Goal: Answer question/provide support: Share knowledge or assist other users

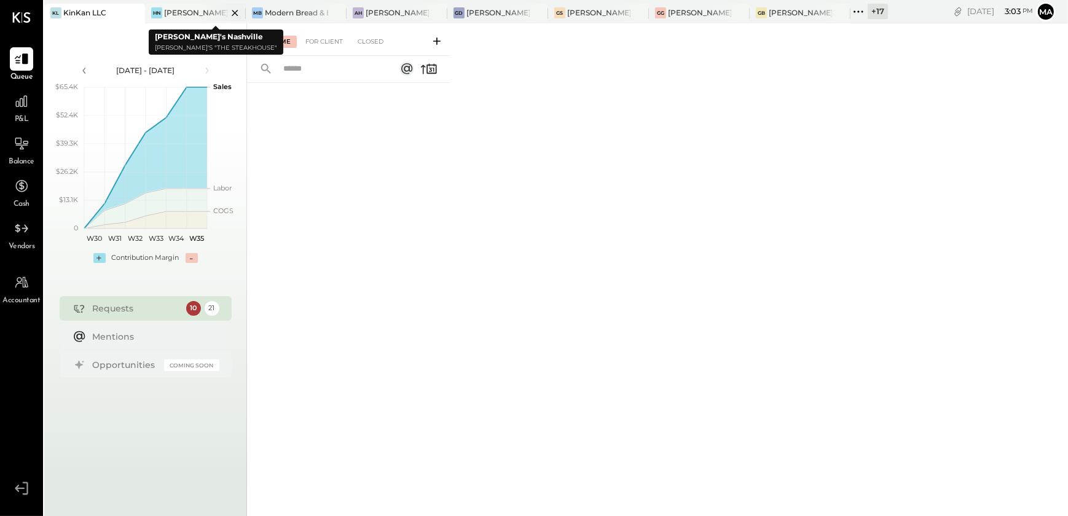
click at [197, 9] on div "[PERSON_NAME]'s Nashville" at bounding box center [195, 12] width 63 height 10
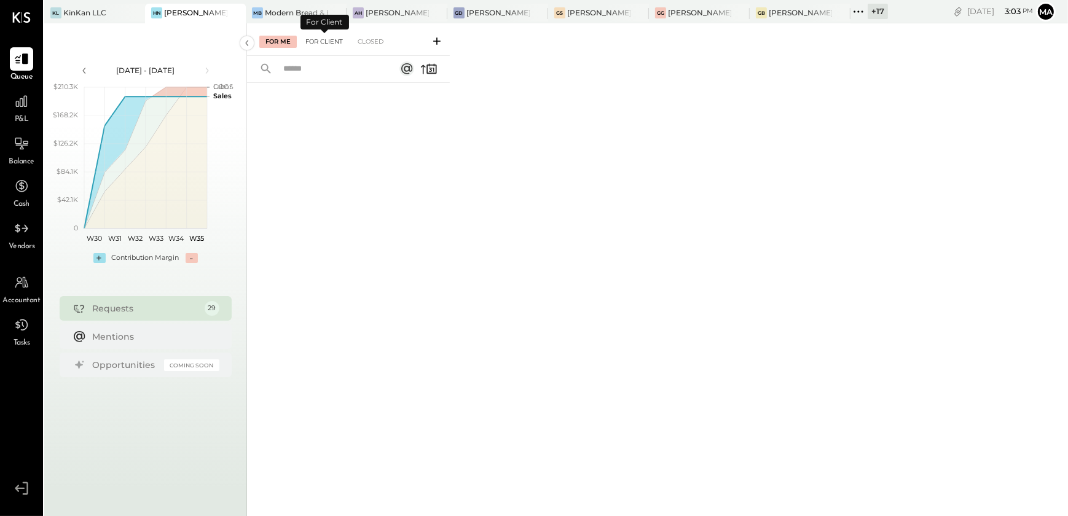
click at [313, 43] on div "For Client" at bounding box center [324, 42] width 50 height 12
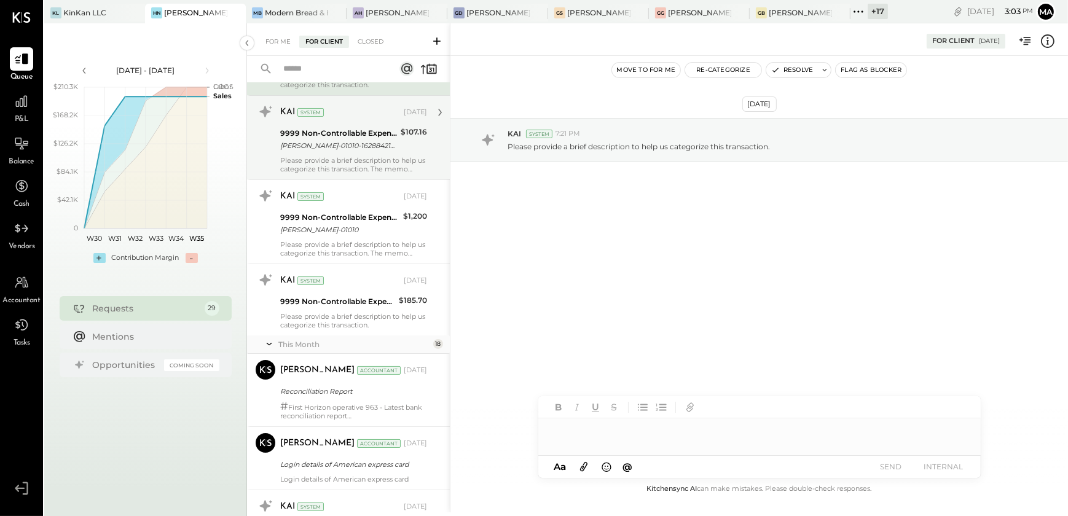
scroll to position [122, 0]
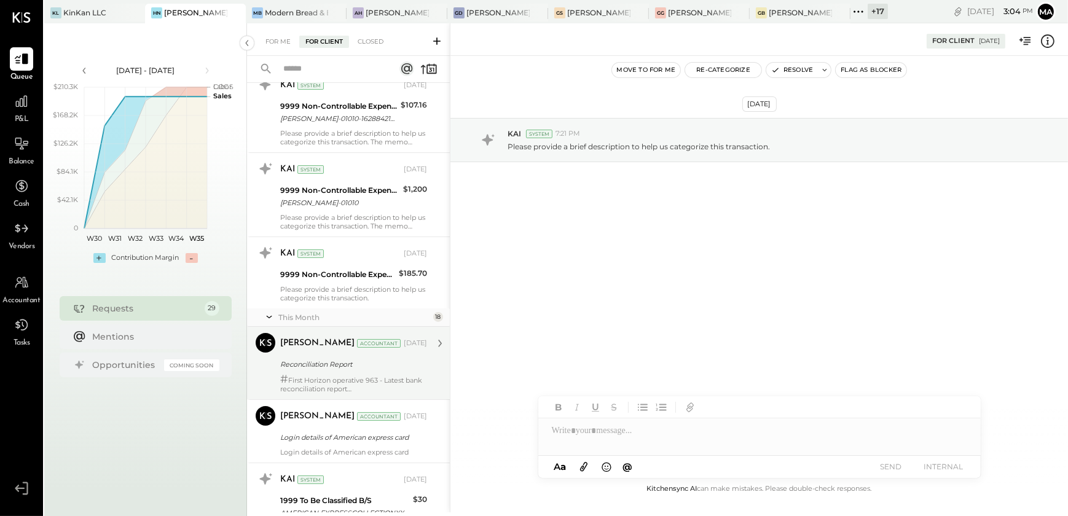
click at [339, 365] on div "Reconciliation Report" at bounding box center [351, 364] width 143 height 12
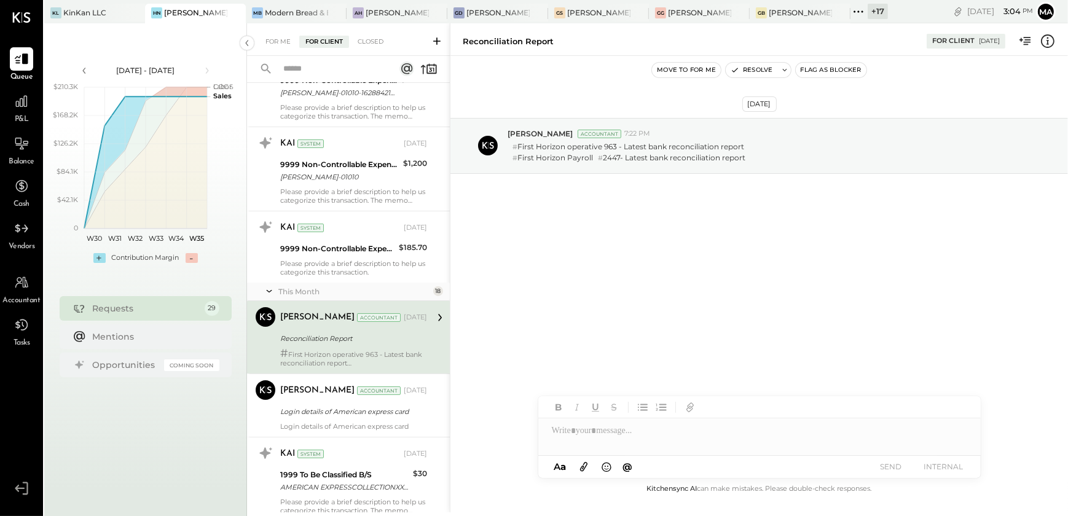
scroll to position [149, 0]
click at [335, 431] on div "[PERSON_NAME] Accountant [PERSON_NAME] Accountant [DATE] Login details of Ameri…" at bounding box center [348, 403] width 203 height 63
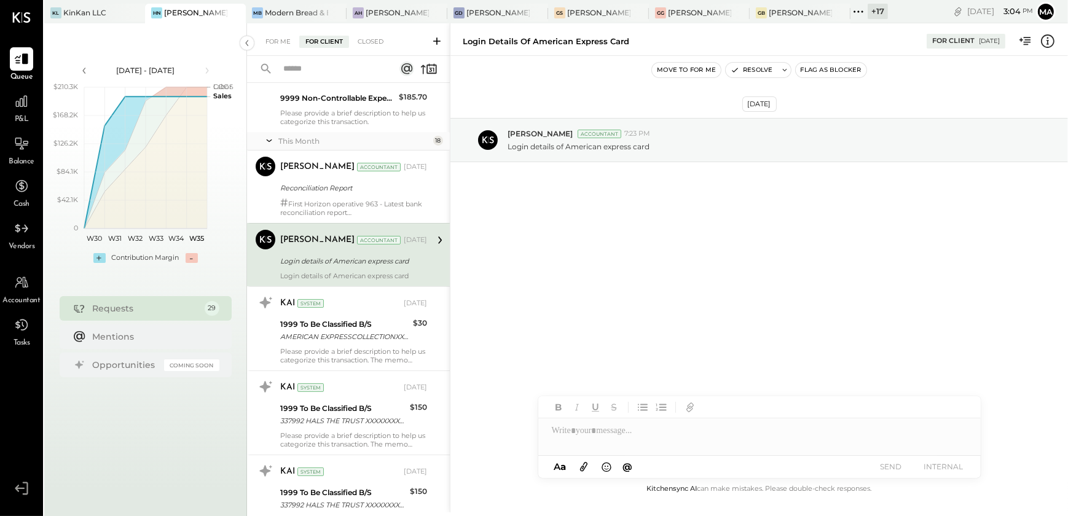
scroll to position [351, 0]
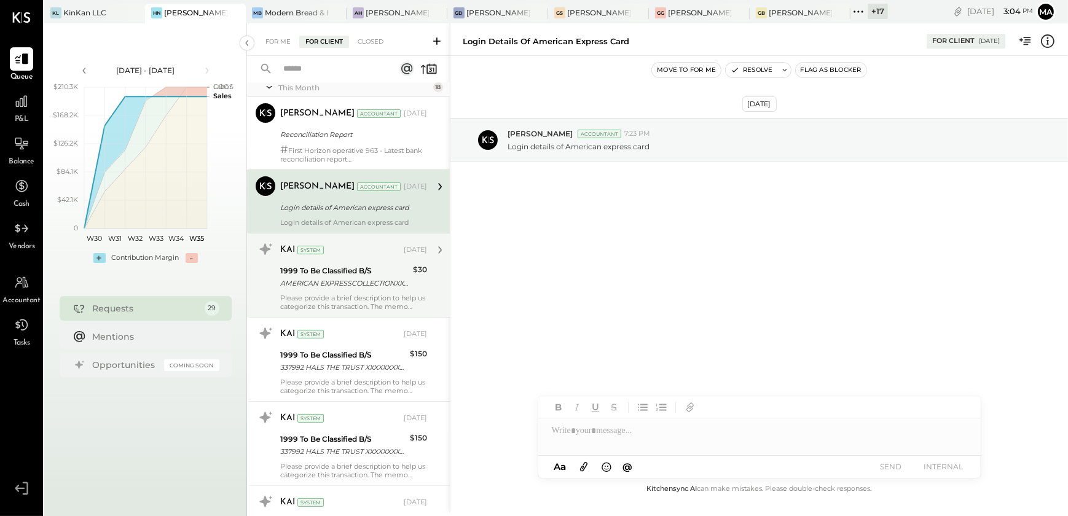
click at [347, 305] on div "Please provide a brief description to help us categorize this transaction. The …" at bounding box center [353, 302] width 147 height 17
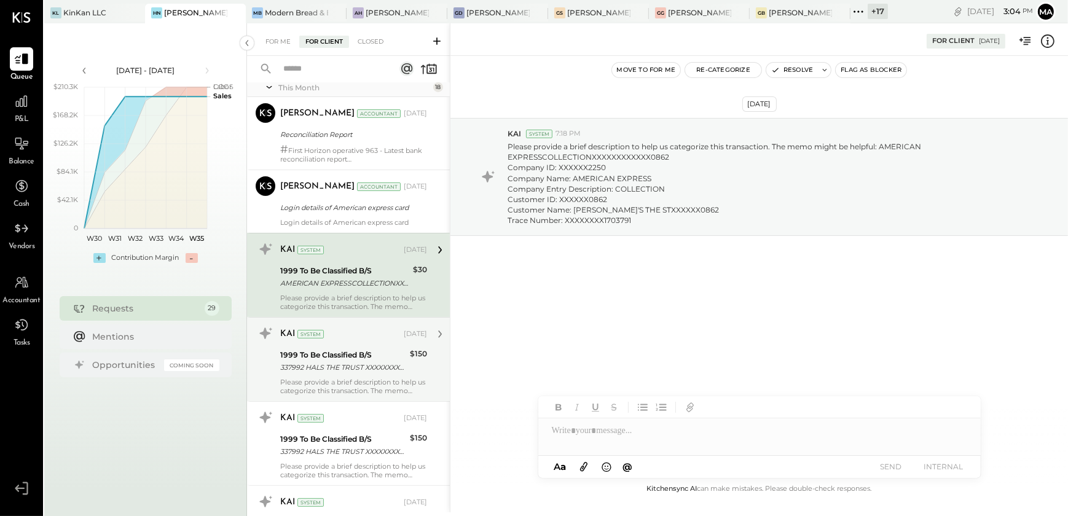
click at [356, 351] on div "1999 To Be Classified B/S" at bounding box center [343, 355] width 126 height 12
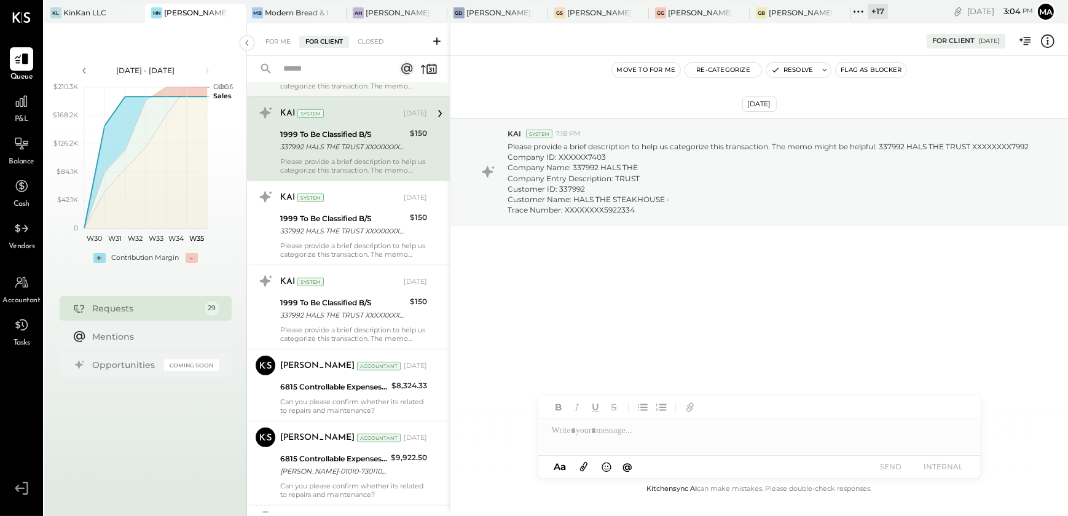
scroll to position [577, 0]
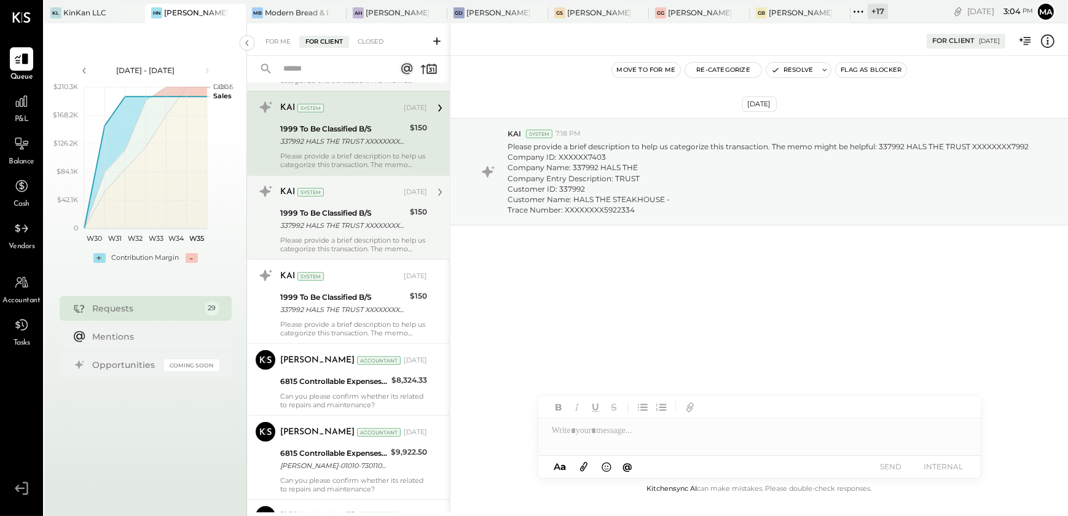
click at [363, 246] on div "Please provide a brief description to help us categorize this transaction. The …" at bounding box center [353, 244] width 147 height 17
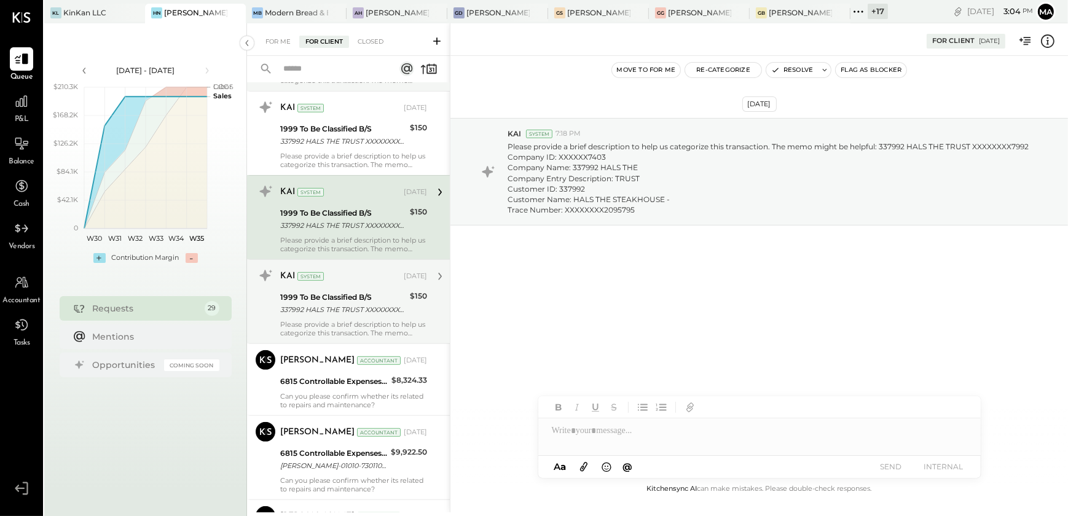
click at [361, 273] on div "KAI System" at bounding box center [340, 276] width 121 height 12
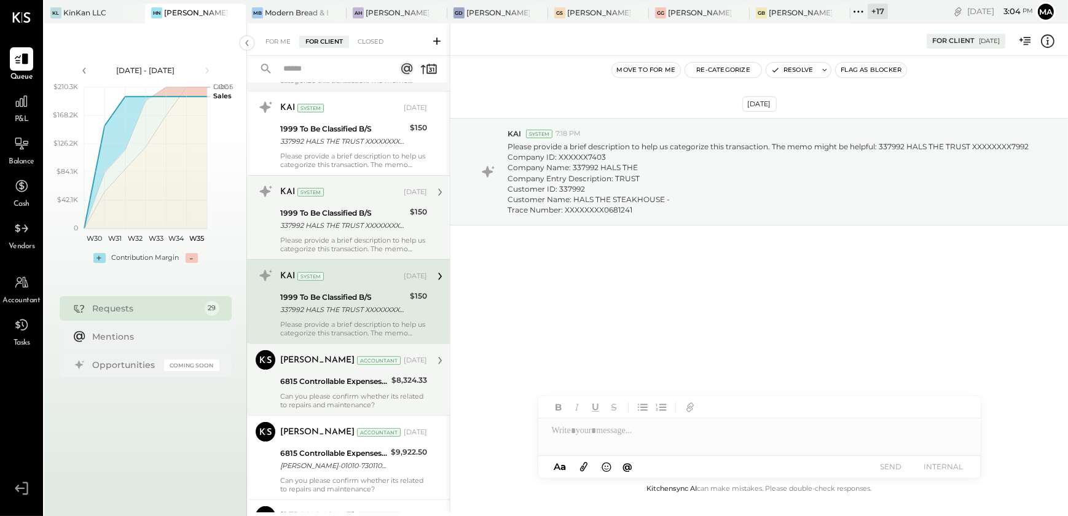
click at [337, 385] on div "6815 Controllable Expenses:Repairs & Maintenance:Repair & Maintenance, Facility" at bounding box center [334, 381] width 108 height 12
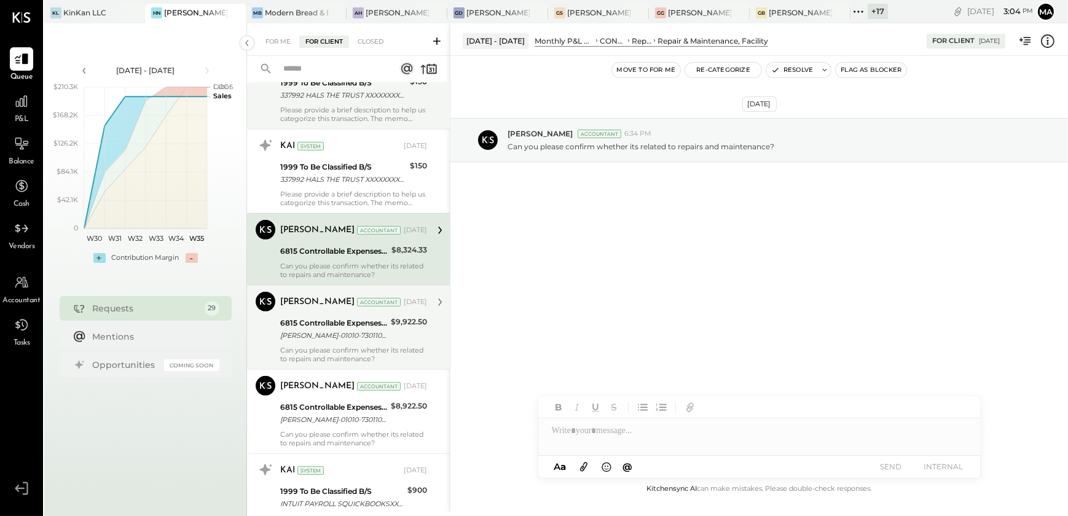
scroll to position [708, 0]
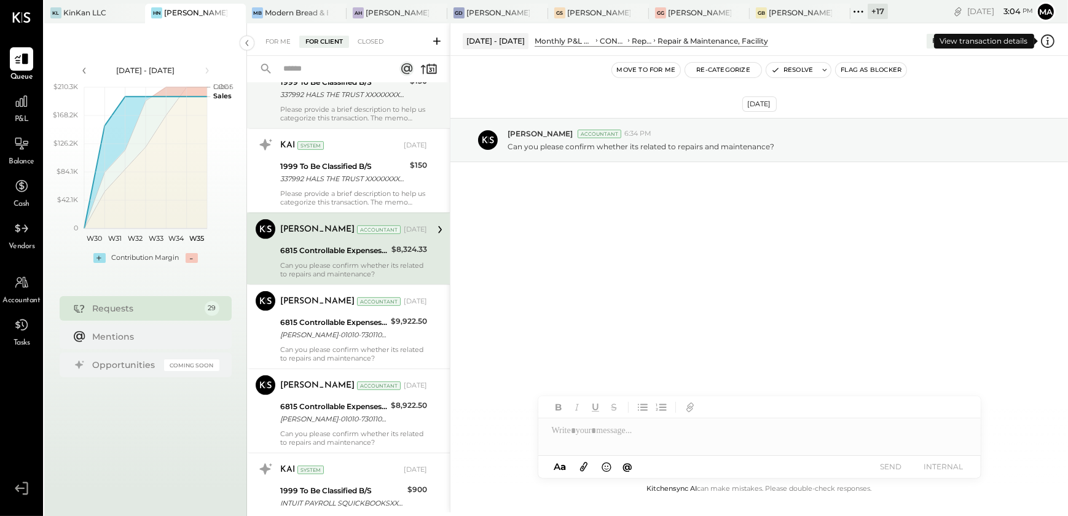
click at [1046, 37] on icon at bounding box center [1047, 41] width 16 height 16
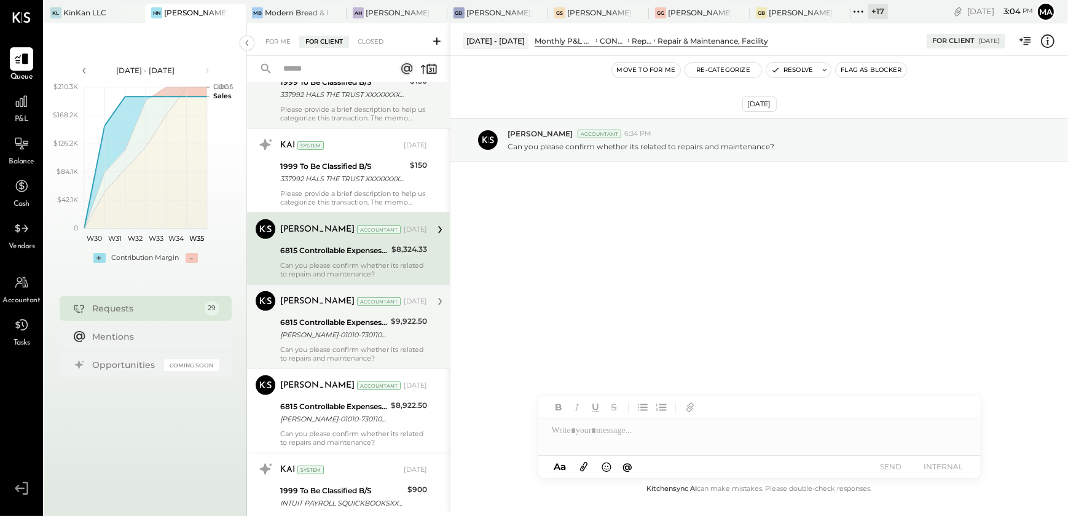
click at [353, 348] on div "Can you please confirm whether its related to repairs and maintenance?" at bounding box center [353, 353] width 147 height 17
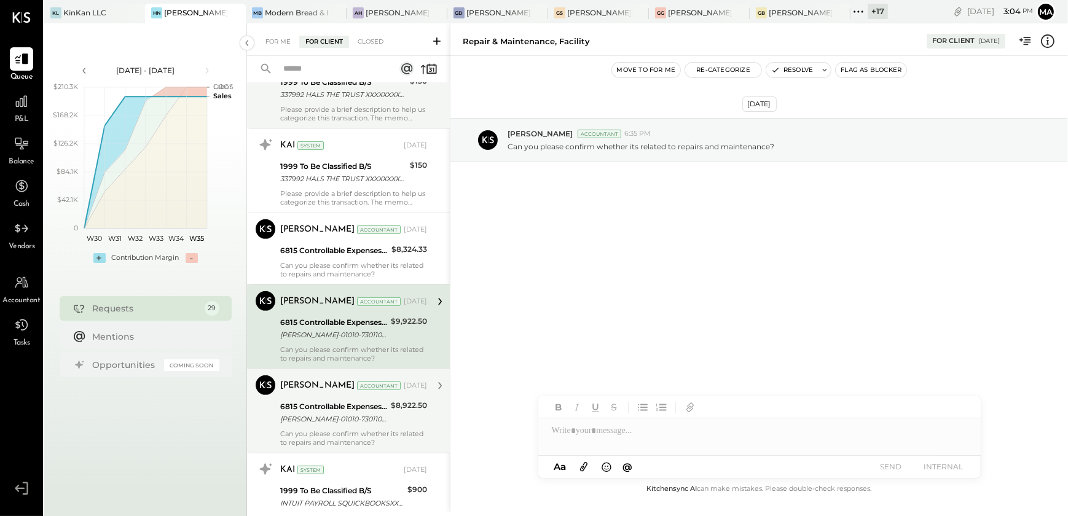
click at [337, 420] on div "[PERSON_NAME]-01010-73011005120 JPHILLER@HAPPYHILLER. [PERSON_NAME] PLUMBING, H…" at bounding box center [333, 419] width 107 height 12
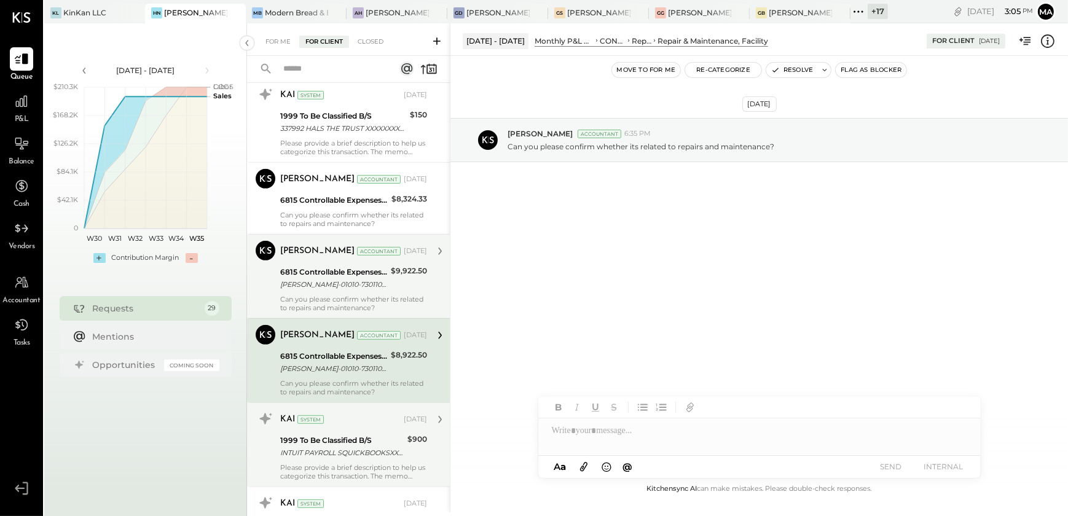
scroll to position [758, 0]
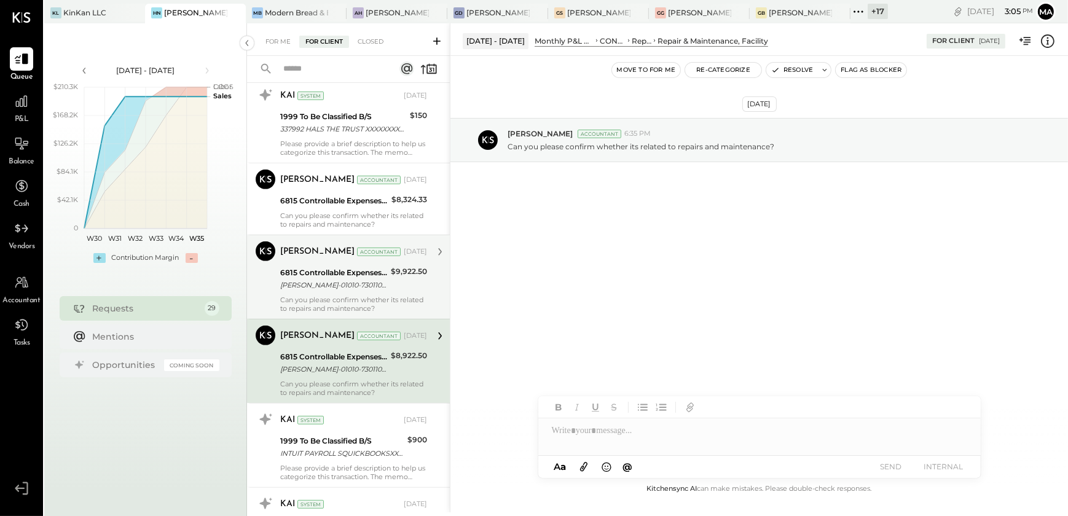
click at [404, 252] on div "[DATE]" at bounding box center [415, 252] width 23 height 10
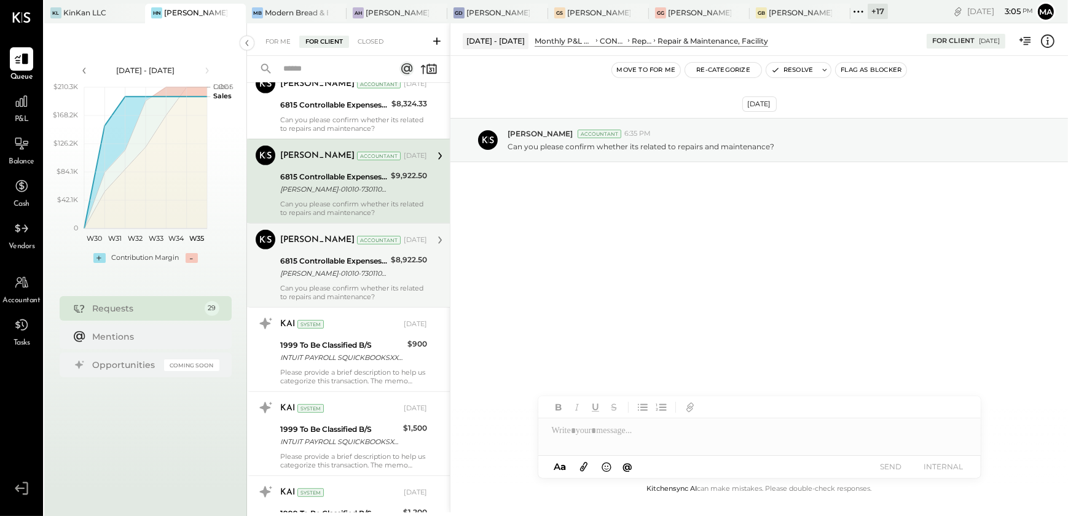
scroll to position [854, 0]
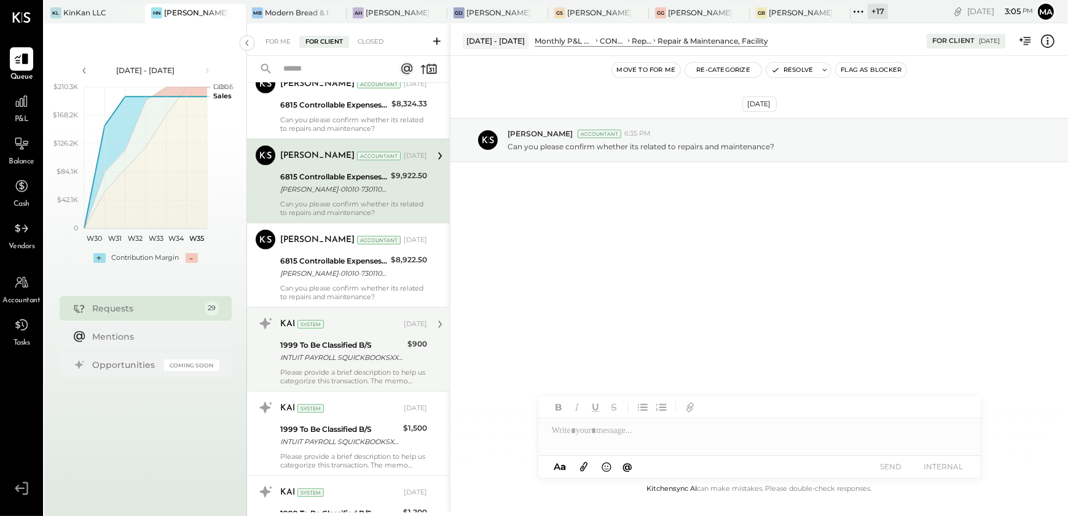
click at [347, 368] on div "Please provide a brief description to help us categorize this transaction. The …" at bounding box center [353, 376] width 147 height 17
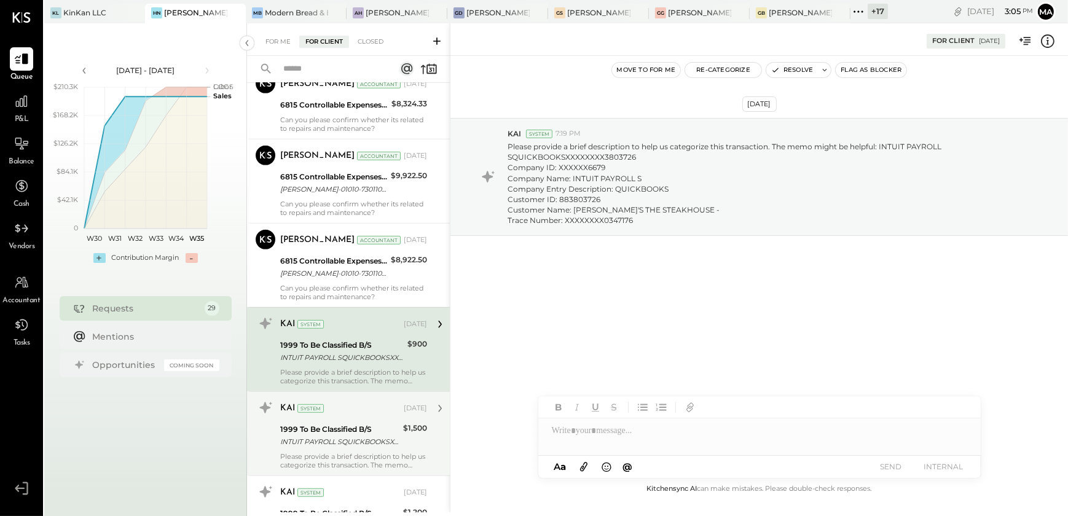
click at [354, 427] on div "1999 To Be Classified B/S" at bounding box center [339, 429] width 119 height 12
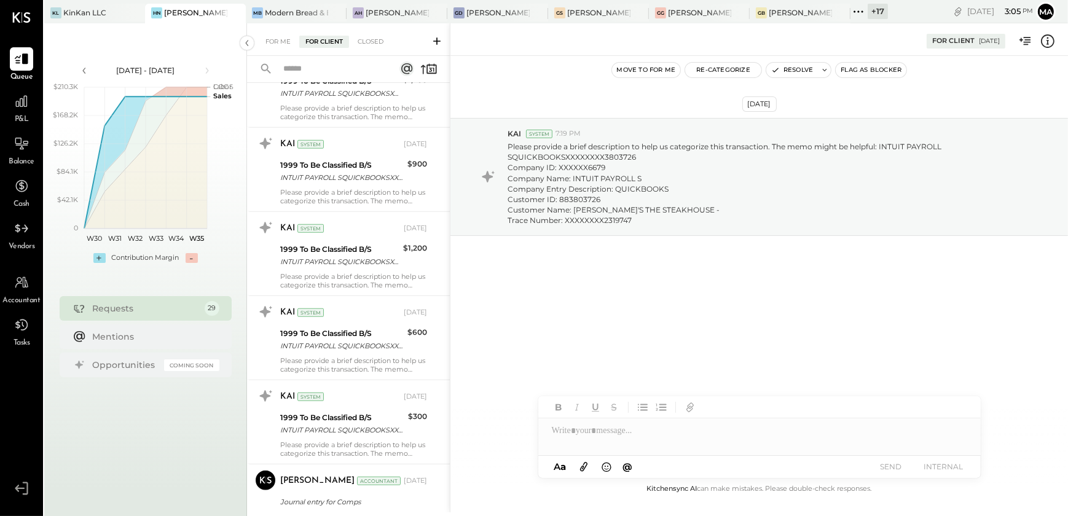
scroll to position [1403, 0]
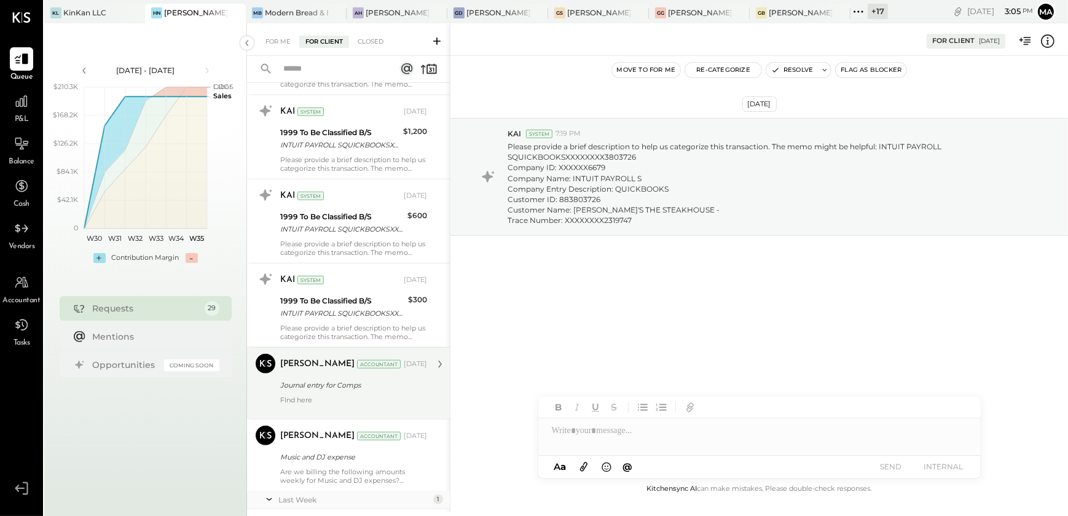
click at [370, 396] on div "FInd here" at bounding box center [353, 404] width 147 height 17
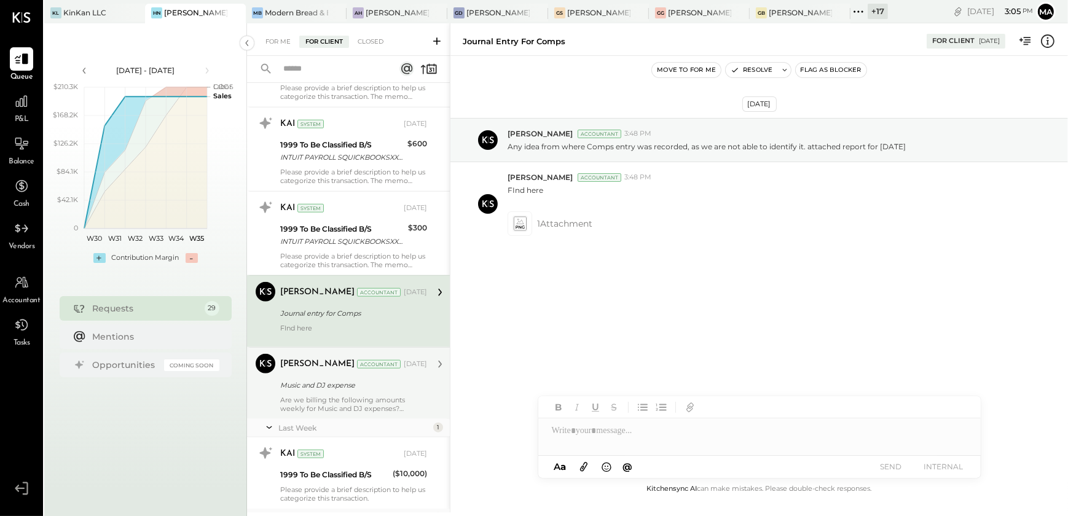
scroll to position [1476, 0]
click at [352, 402] on div "Are we billing the following amounts weekly for Music and DJ expenses? [PERSON_…" at bounding box center [353, 403] width 147 height 17
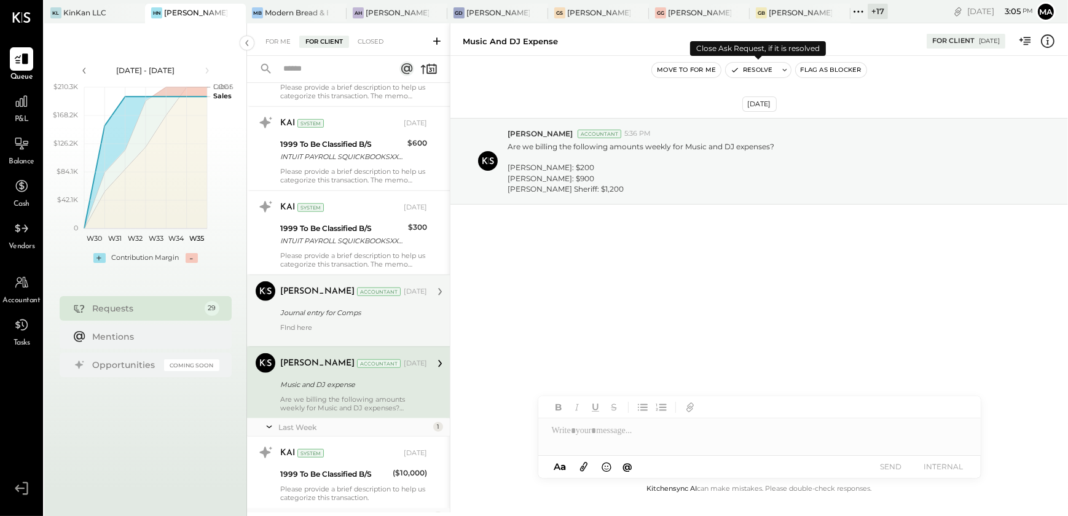
click at [750, 68] on button "Resolve" at bounding box center [752, 70] width 52 height 15
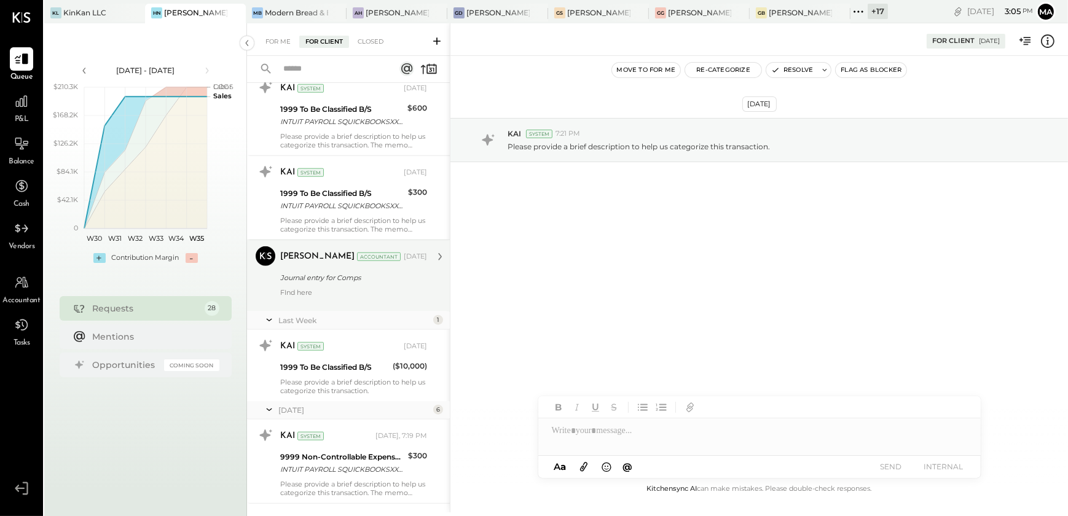
scroll to position [1560, 0]
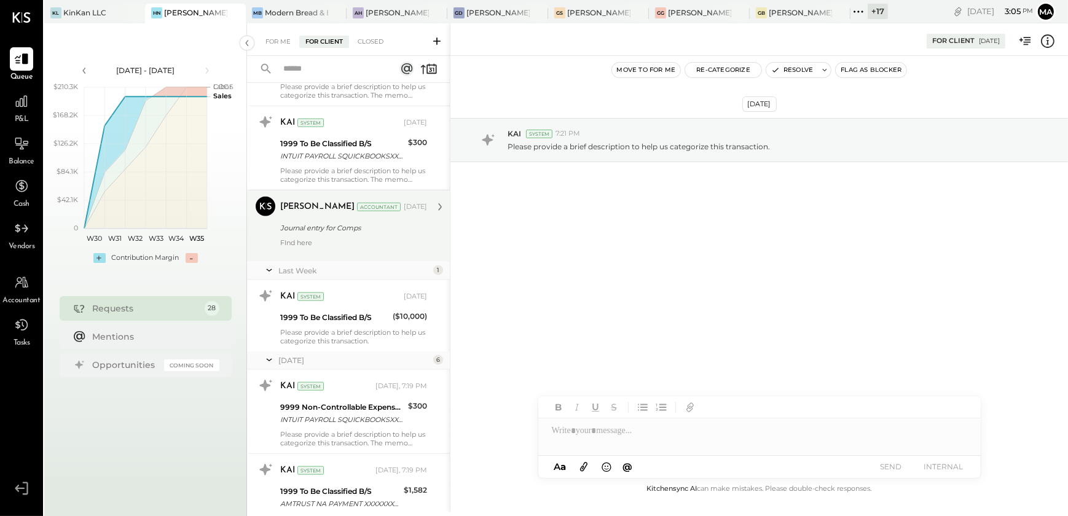
click at [378, 233] on div "Journal entry for Comps" at bounding box center [351, 228] width 143 height 15
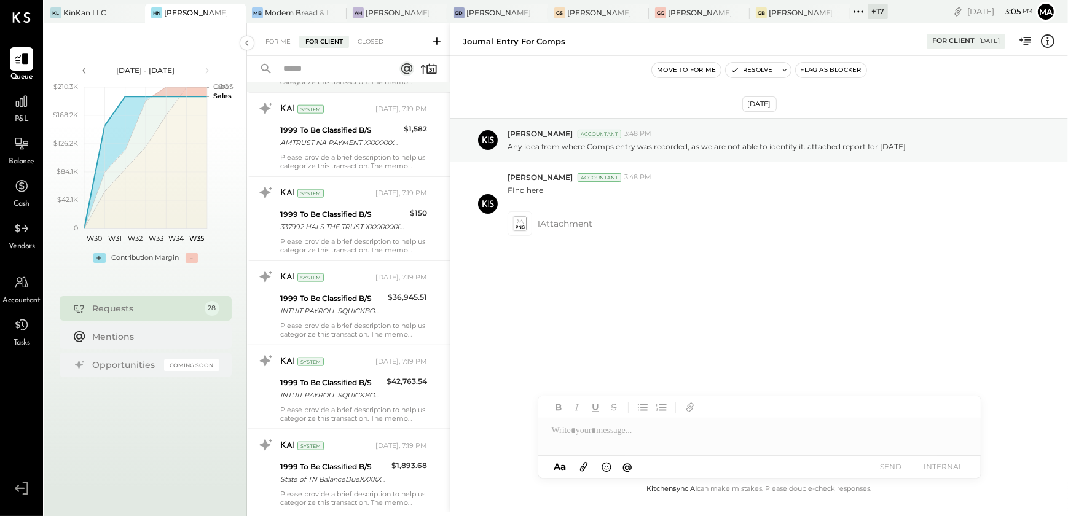
scroll to position [1953, 0]
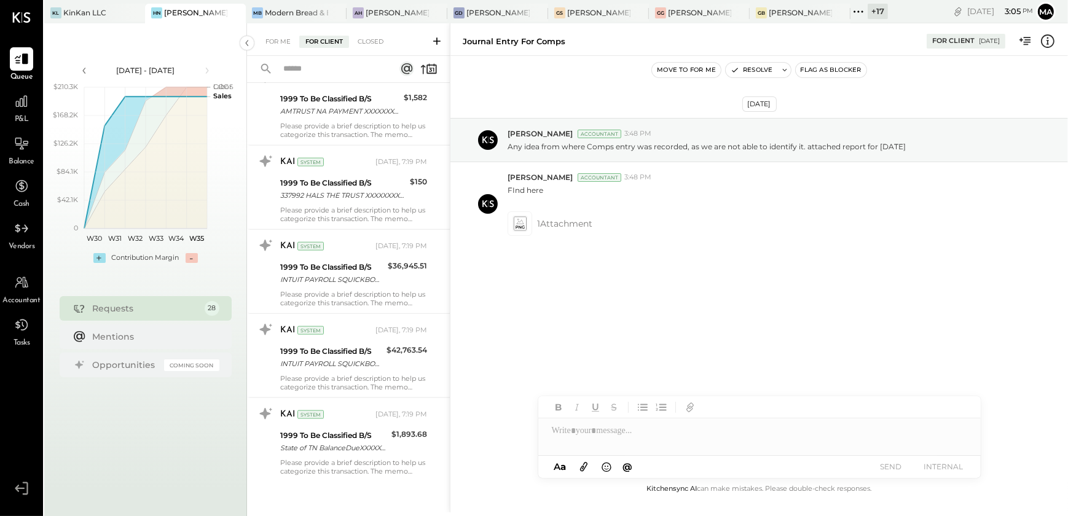
click at [440, 39] on icon at bounding box center [437, 41] width 12 height 12
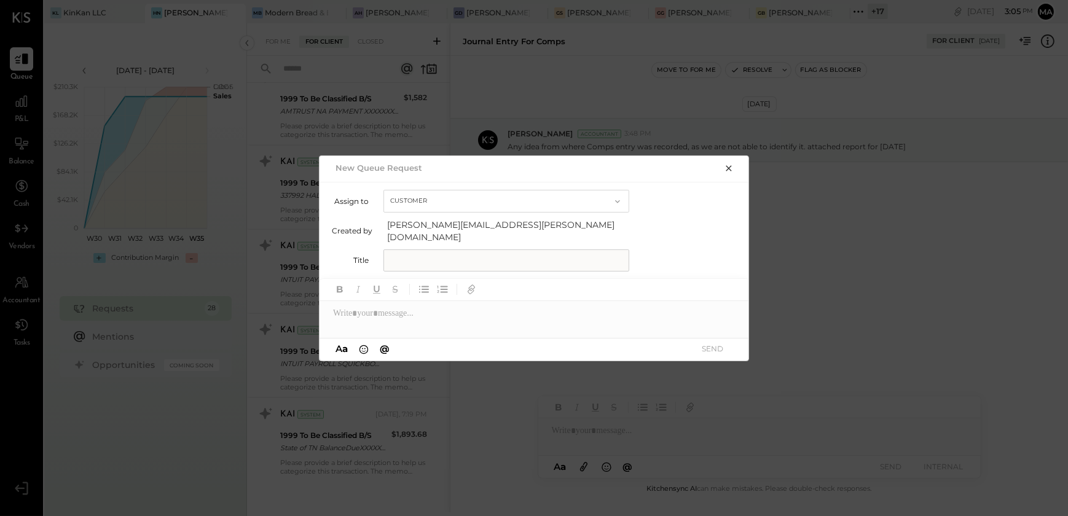
click at [433, 249] on input "text" at bounding box center [506, 260] width 246 height 22
click at [446, 254] on input "**********" at bounding box center [473, 260] width 180 height 22
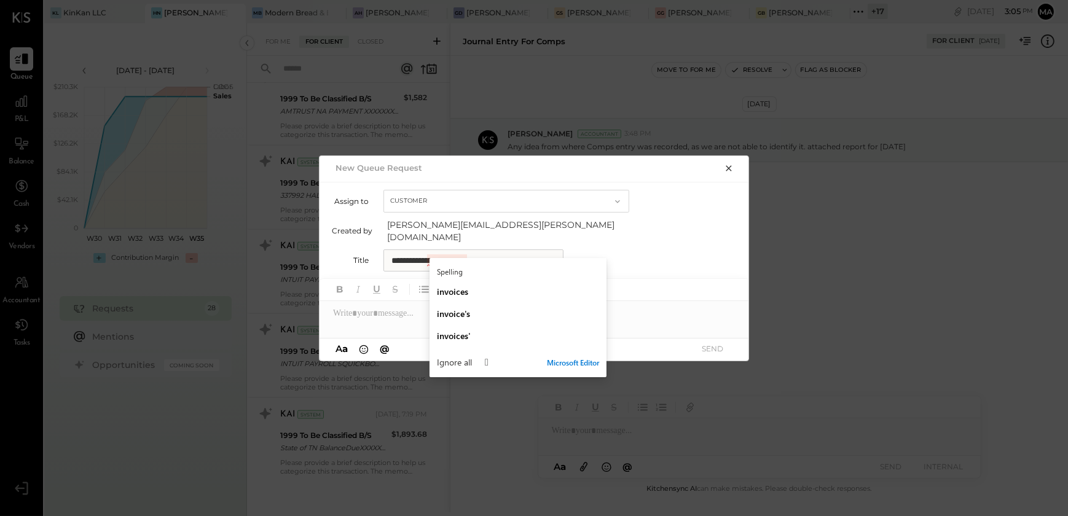
click at [446, 254] on input "**********" at bounding box center [473, 260] width 180 height 22
type input "**********"
click at [474, 294] on div "invoices" at bounding box center [518, 292] width 162 height 12
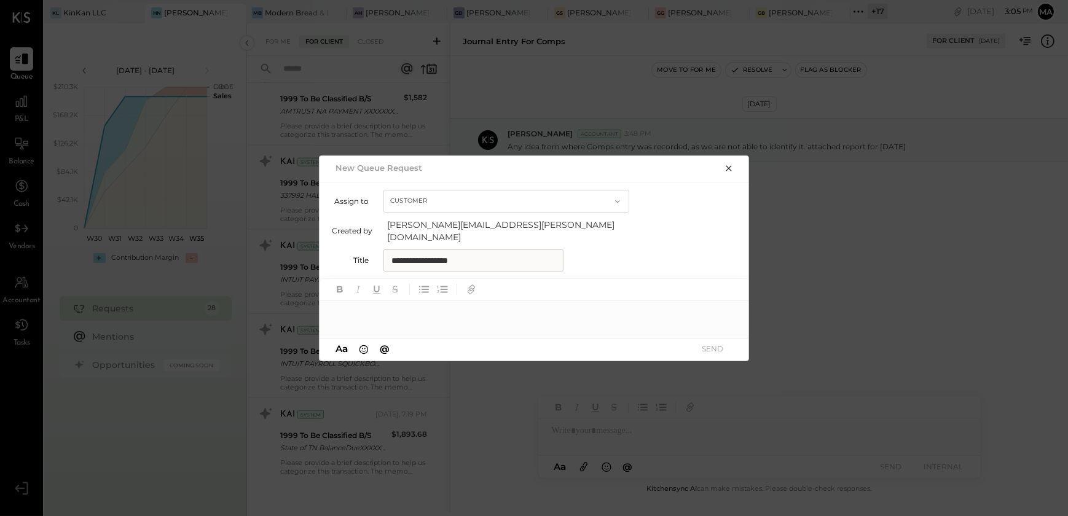
click at [434, 316] on div at bounding box center [534, 313] width 430 height 25
click at [466, 305] on div "**********" at bounding box center [534, 313] width 430 height 25
click at [620, 306] on div "**********" at bounding box center [534, 313] width 430 height 25
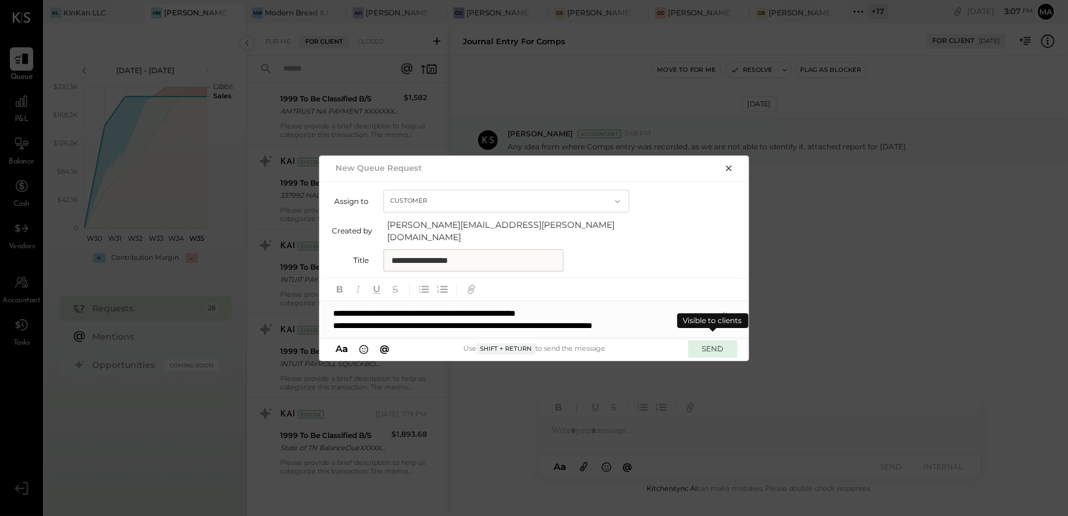
click at [726, 346] on button "SEND" at bounding box center [712, 348] width 49 height 17
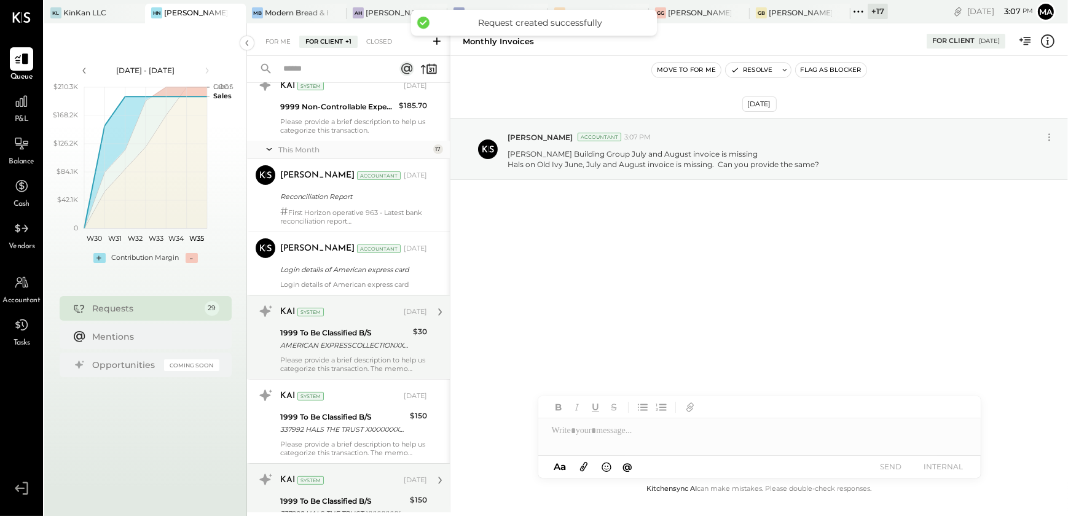
scroll to position [0, 0]
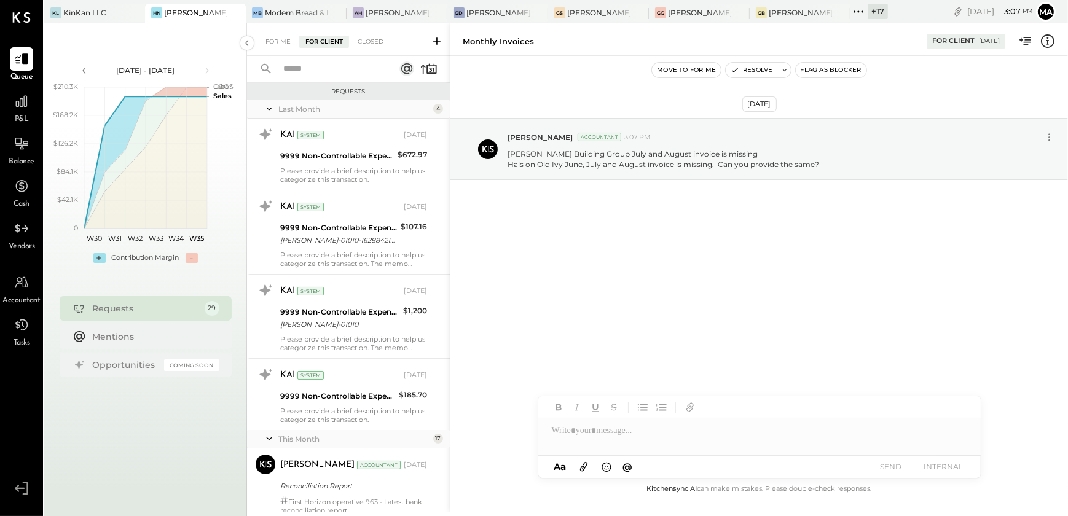
click at [417, 74] on div at bounding box center [418, 68] width 38 height 17
click at [423, 66] on icon at bounding box center [423, 69] width 5 height 9
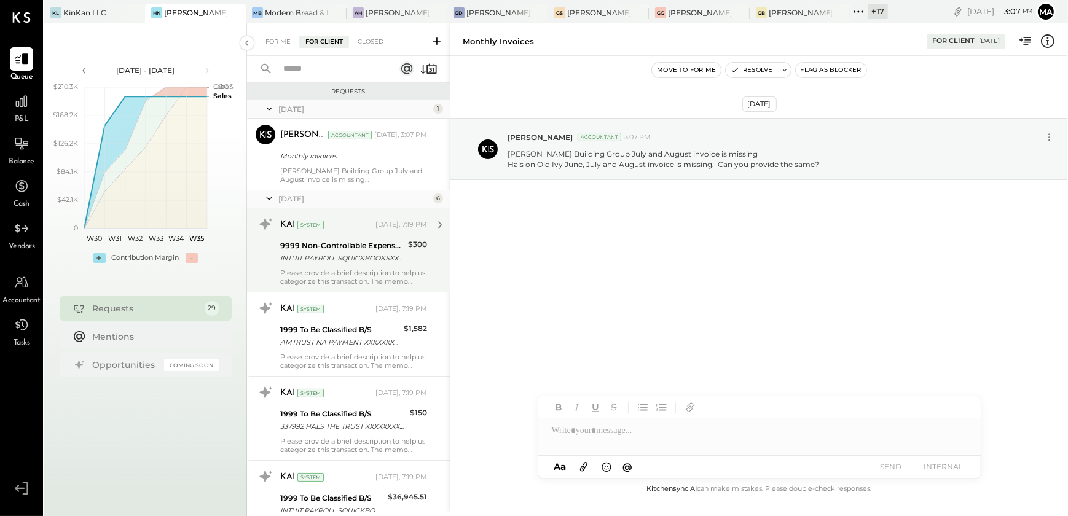
click at [364, 259] on div "INTUIT PAYROLL SQUICKBOOKSXXXXXXXX3803726 Company ID: XXXXXX6679 Company Name: …" at bounding box center [342, 258] width 124 height 12
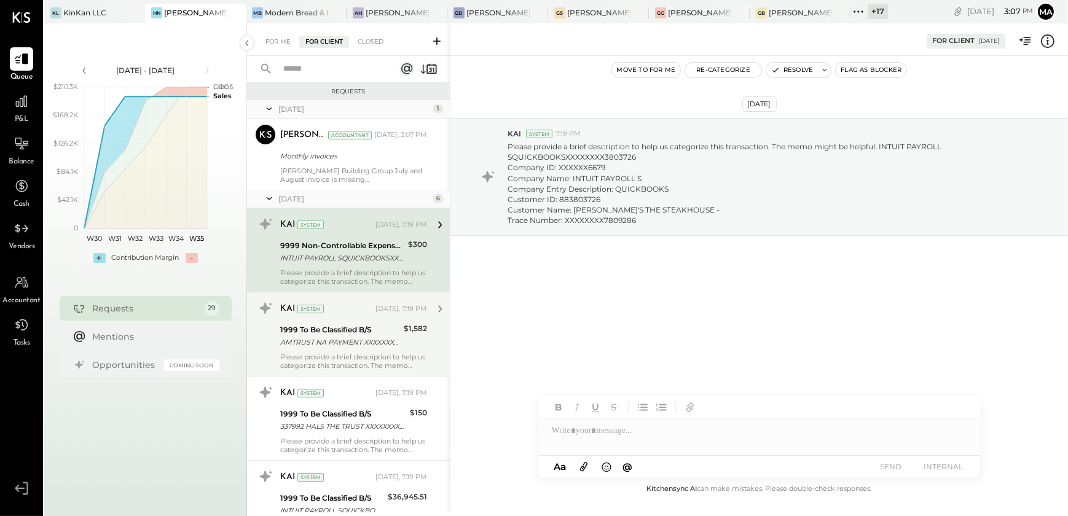
click at [359, 344] on div "AMTRUST NA PAYMENT XXXXXXXX739266 Company ID: XXXXXX5001 Company Name: AMTRUST …" at bounding box center [340, 342] width 120 height 12
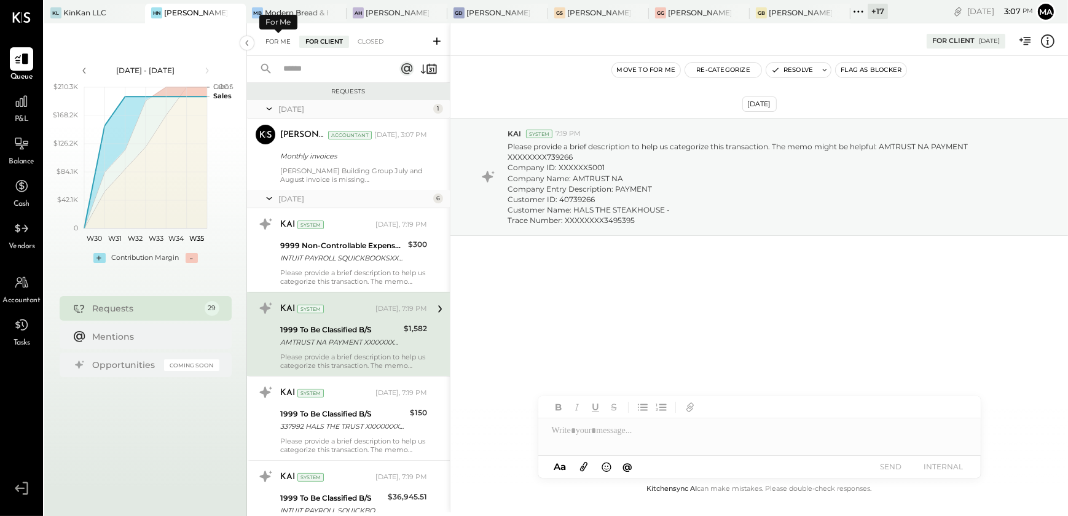
click at [281, 41] on div "For Me" at bounding box center [277, 42] width 37 height 12
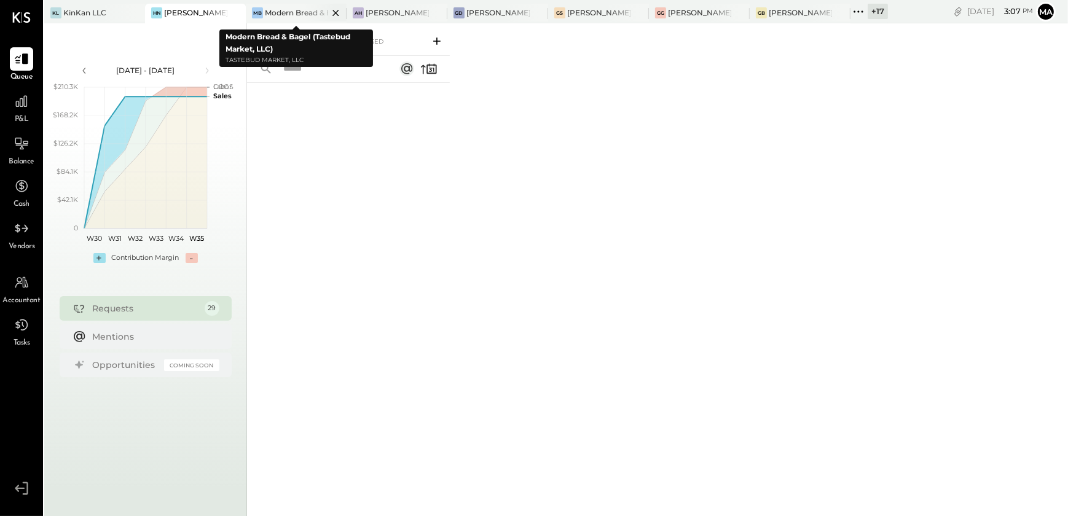
click at [283, 7] on div "Modern Bread & Bagel (Tastebud Market, LLC)" at bounding box center [296, 12] width 63 height 10
click at [292, 12] on div "Modern Bread & Bagel (Tastebud Market, LLC)" at bounding box center [296, 12] width 63 height 10
click at [297, 10] on div "Modern Bread & Bagel (Tastebud Market, LLC)" at bounding box center [296, 12] width 63 height 10
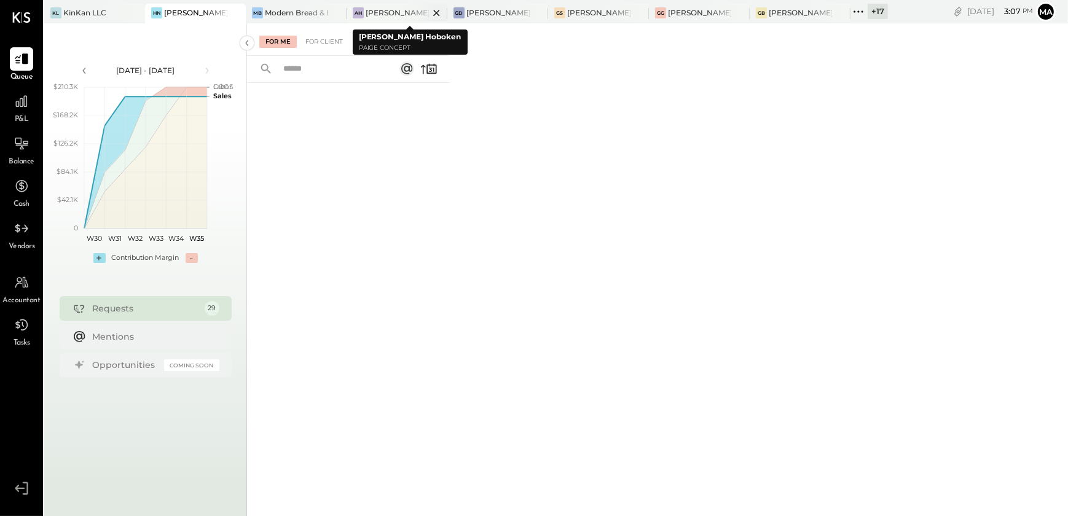
click at [397, 9] on div "[PERSON_NAME] Hoboken" at bounding box center [397, 12] width 63 height 10
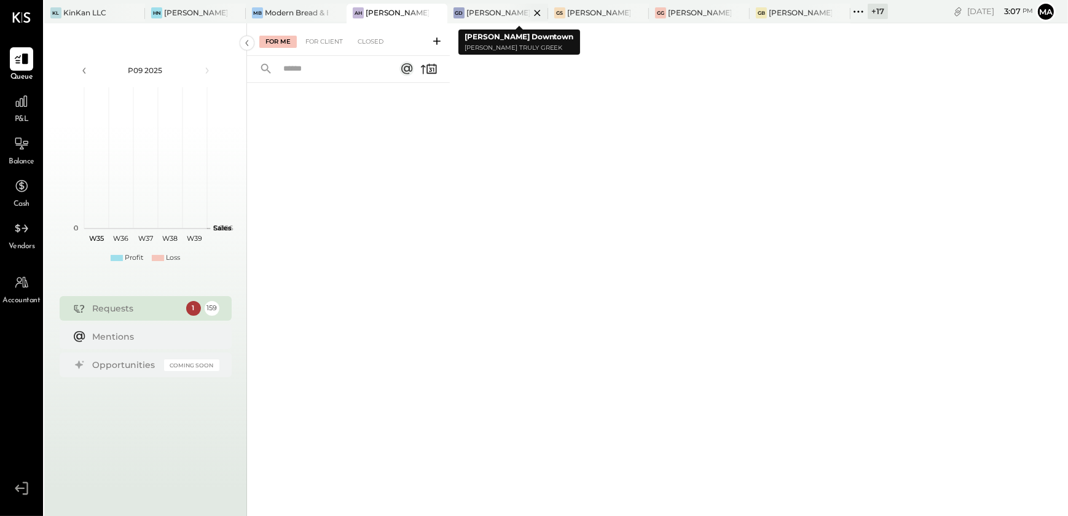
click at [496, 15] on div "[PERSON_NAME] Downtown" at bounding box center [497, 12] width 63 height 10
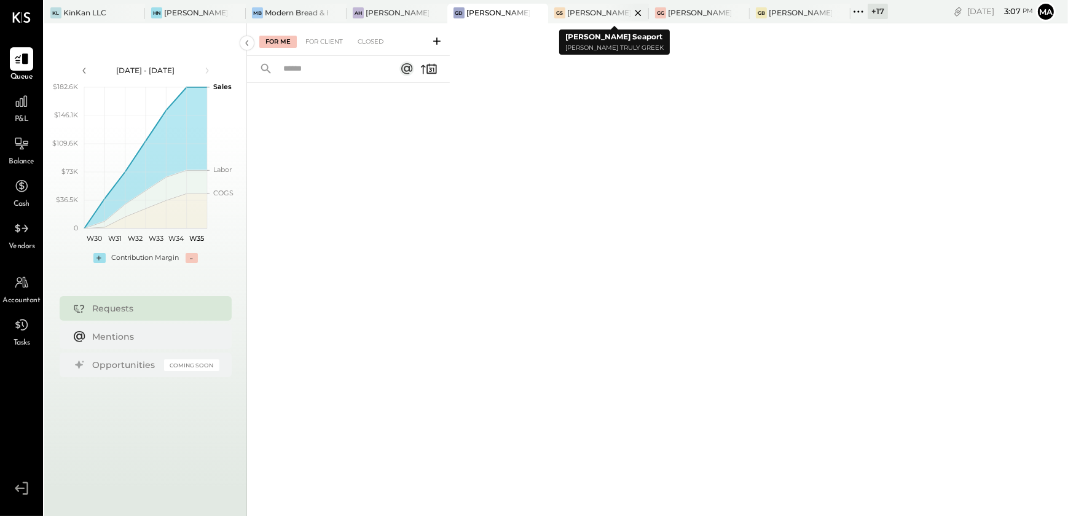
click at [598, 5] on div "[PERSON_NAME] Seaport" at bounding box center [598, 14] width 101 height 20
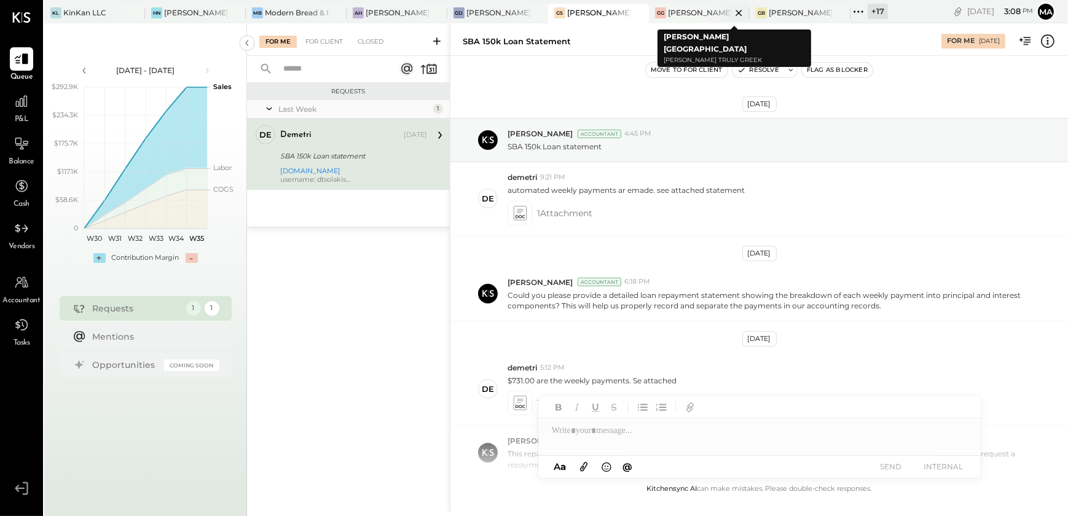
click at [684, 18] on div "[PERSON_NAME] [GEOGRAPHIC_DATA]" at bounding box center [699, 14] width 101 height 20
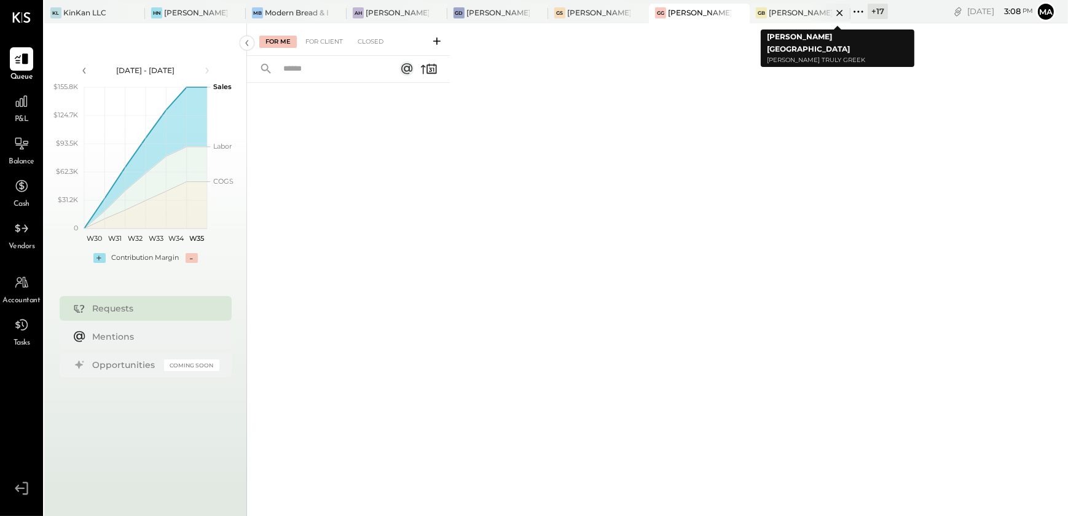
click at [773, 10] on div "[PERSON_NAME] [GEOGRAPHIC_DATA]" at bounding box center [800, 12] width 63 height 10
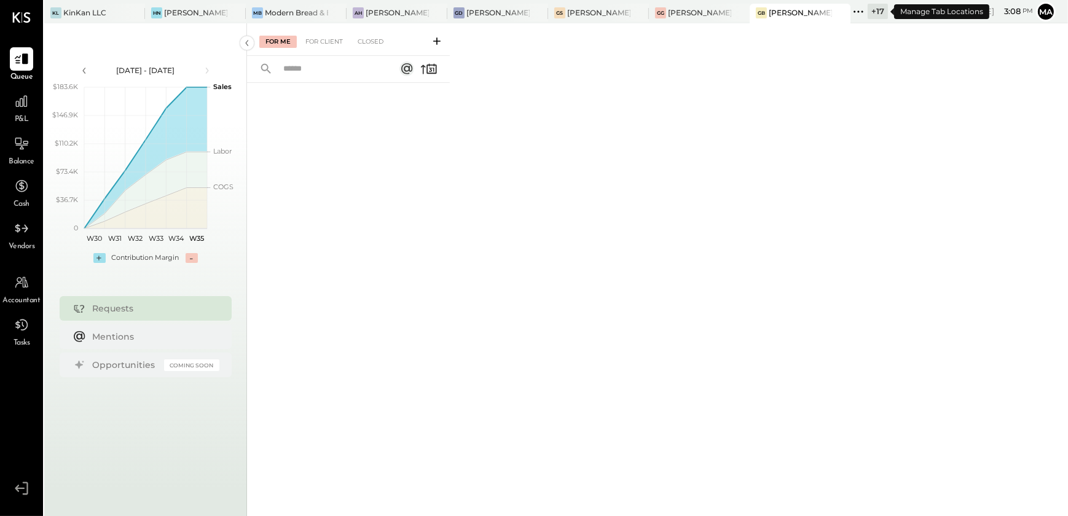
click at [872, 17] on div "+ 17" at bounding box center [877, 11] width 20 height 15
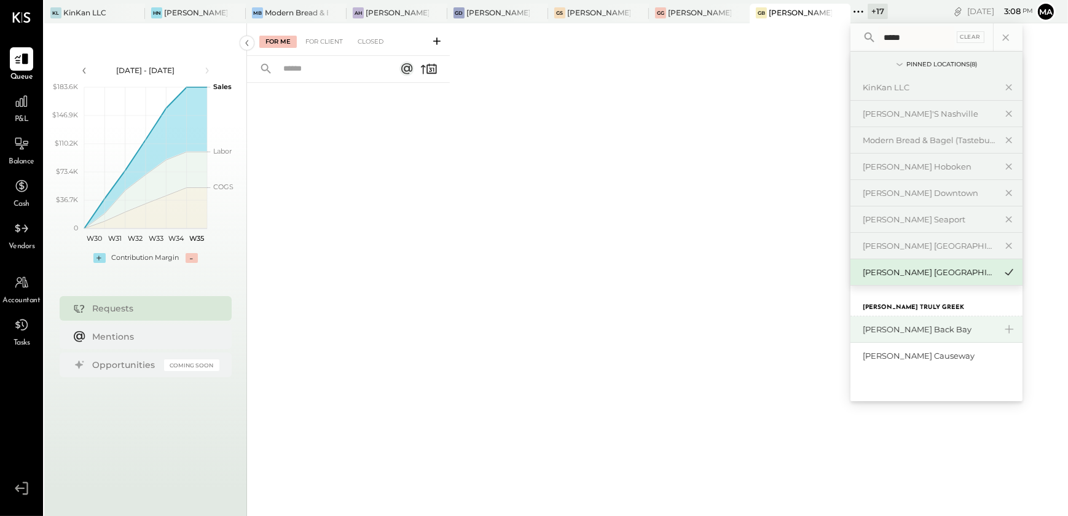
type input "*****"
click at [902, 332] on div "[PERSON_NAME] Back Bay" at bounding box center [929, 330] width 133 height 12
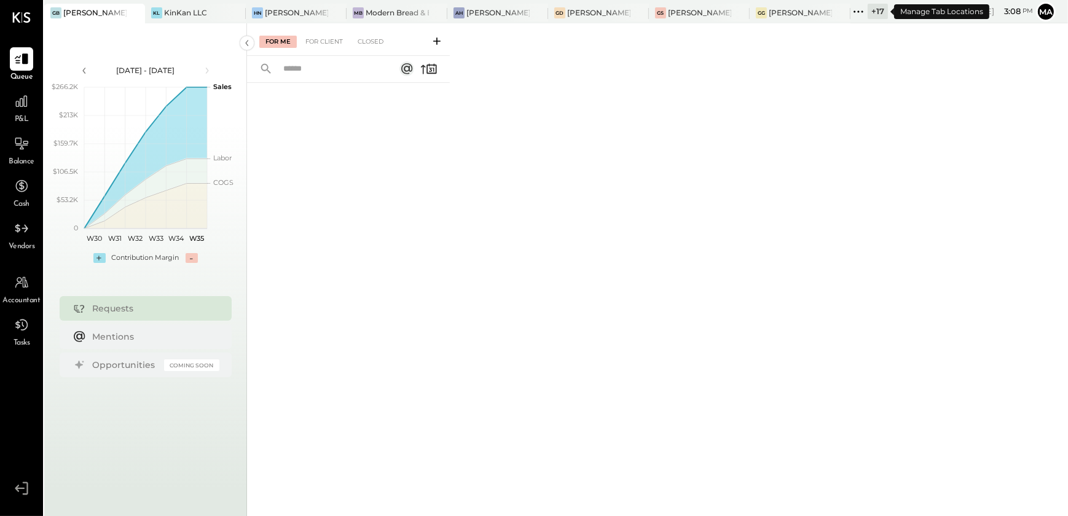
click at [866, 15] on icon at bounding box center [858, 12] width 16 height 16
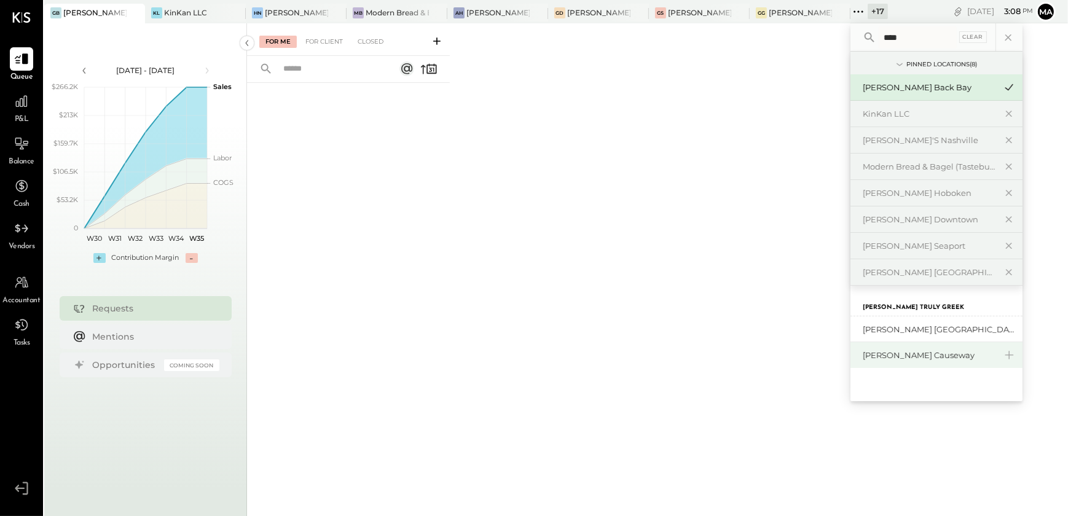
type input "****"
click at [931, 359] on div "[PERSON_NAME] Causeway" at bounding box center [929, 356] width 133 height 12
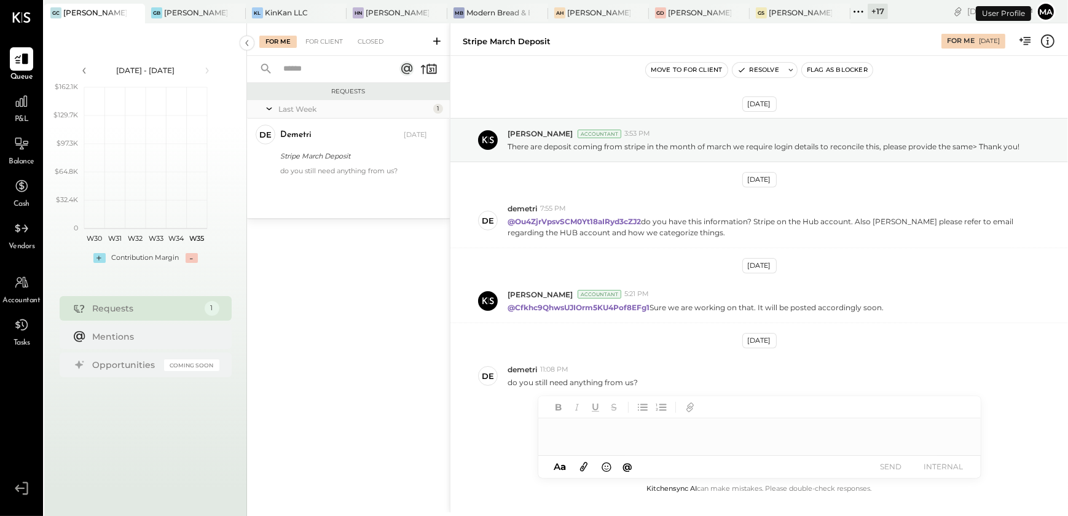
scroll to position [7, 0]
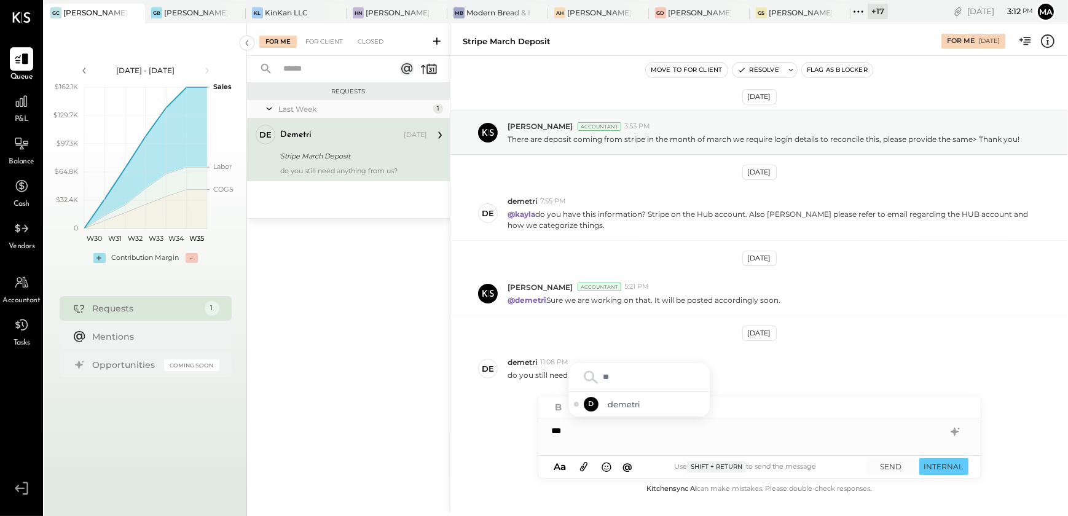
type input "***"
click at [675, 401] on span "demetri" at bounding box center [656, 405] width 96 height 12
click at [886, 469] on button "SEND" at bounding box center [890, 466] width 49 height 17
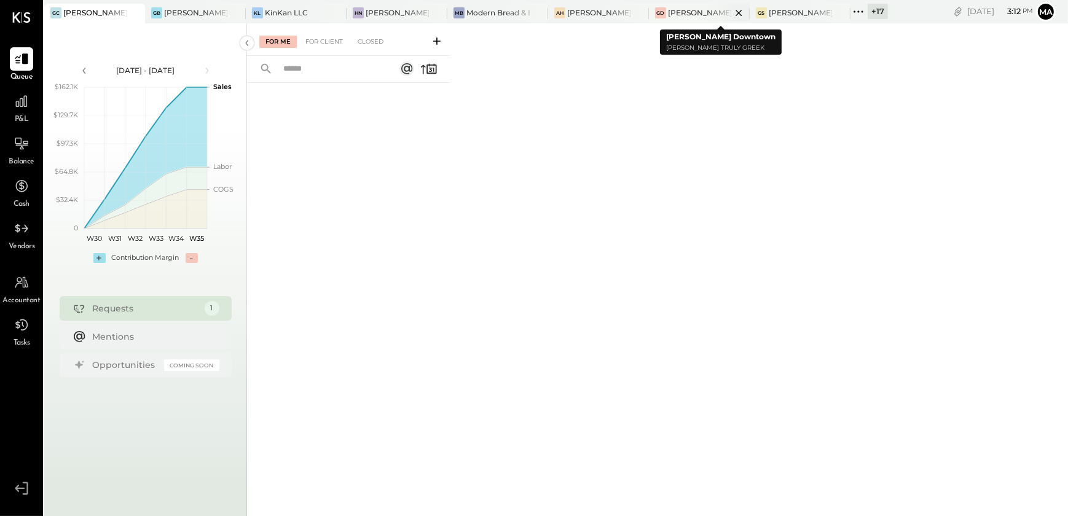
click at [694, 12] on div "[PERSON_NAME] Downtown" at bounding box center [699, 12] width 63 height 10
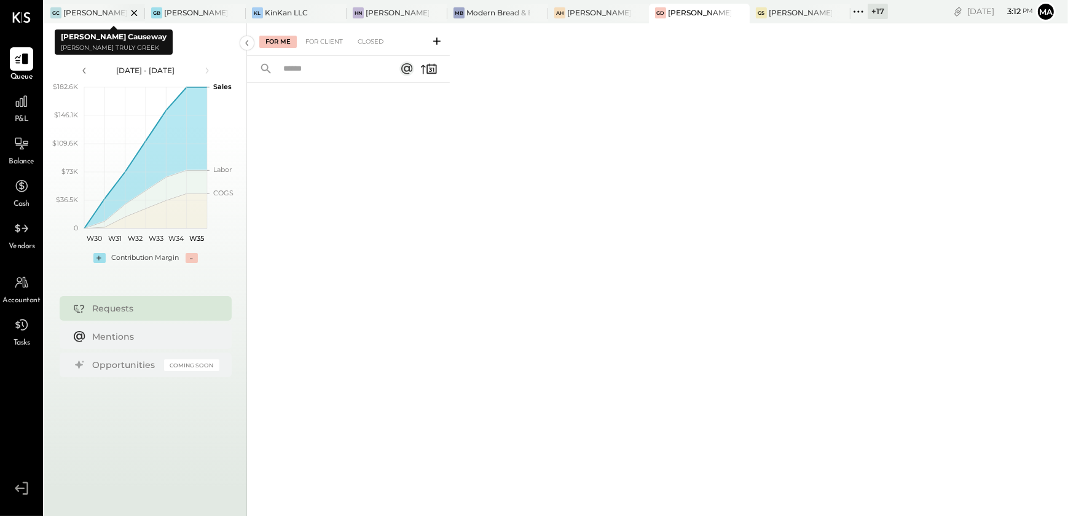
click at [105, 15] on div at bounding box center [123, 13] width 43 height 18
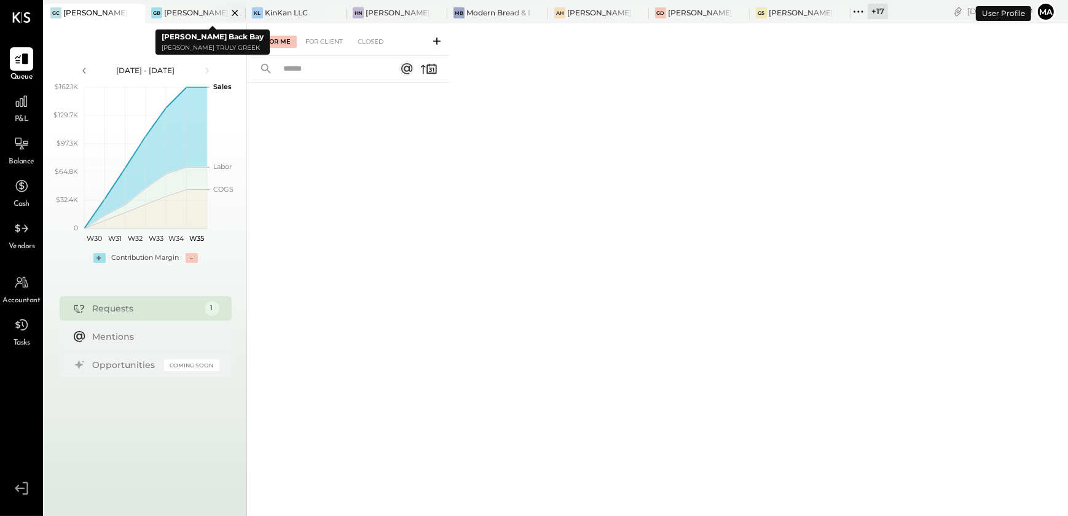
click at [185, 11] on div "[PERSON_NAME] Back Bay" at bounding box center [195, 12] width 63 height 10
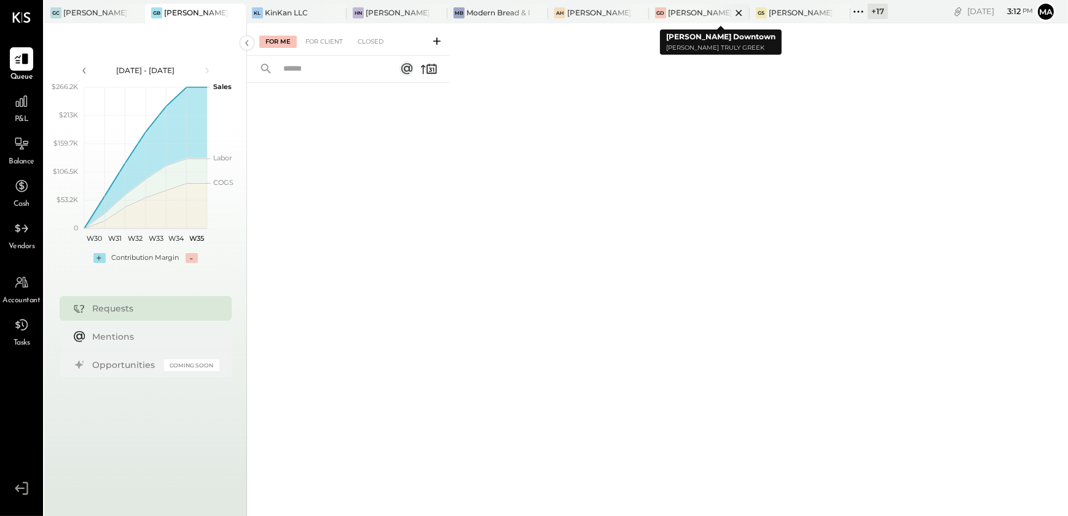
click at [694, 12] on div "[PERSON_NAME] Downtown" at bounding box center [699, 12] width 63 height 10
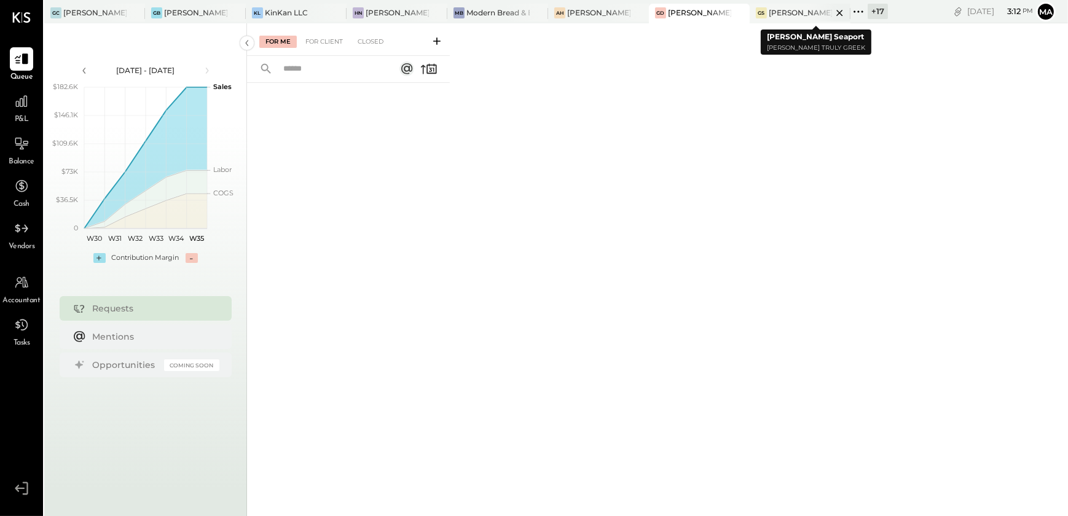
click at [794, 13] on div "[PERSON_NAME] Seaport" at bounding box center [800, 12] width 63 height 10
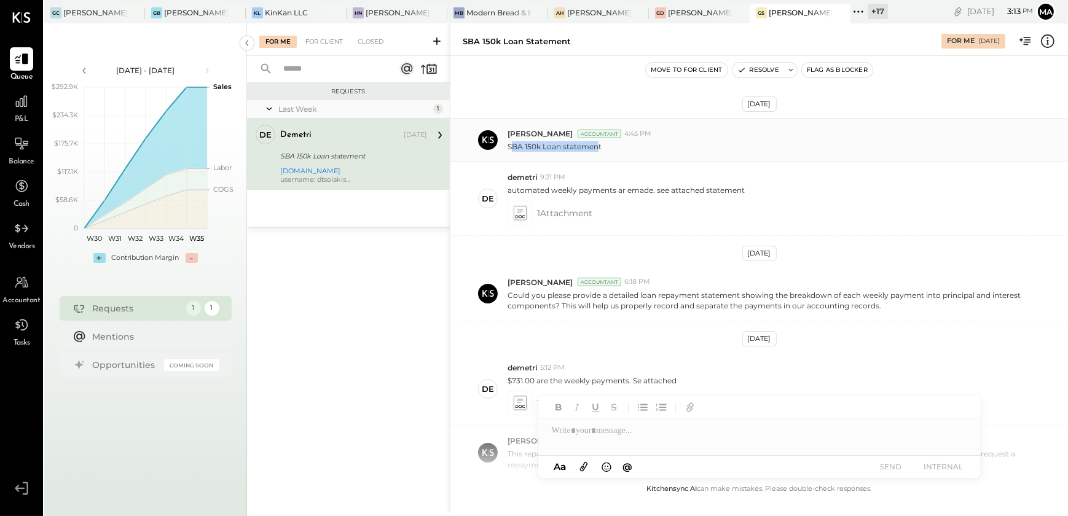
drag, startPoint x: 513, startPoint y: 146, endPoint x: 596, endPoint y: 160, distance: 84.0
click at [596, 160] on div "[PERSON_NAME] Accountant 4:45 PM SBA 150k Loan statement" at bounding box center [758, 140] width 617 height 44
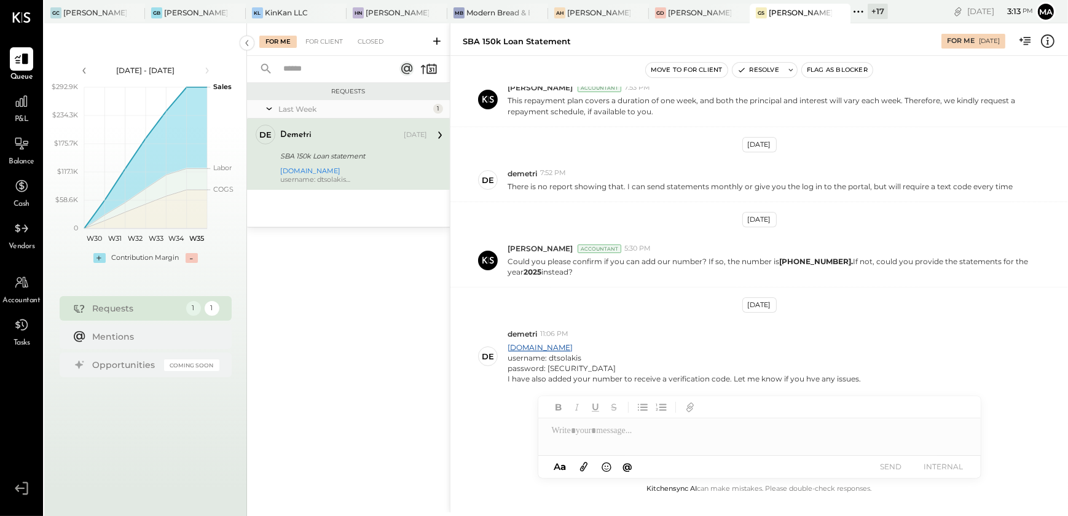
scroll to position [356, 0]
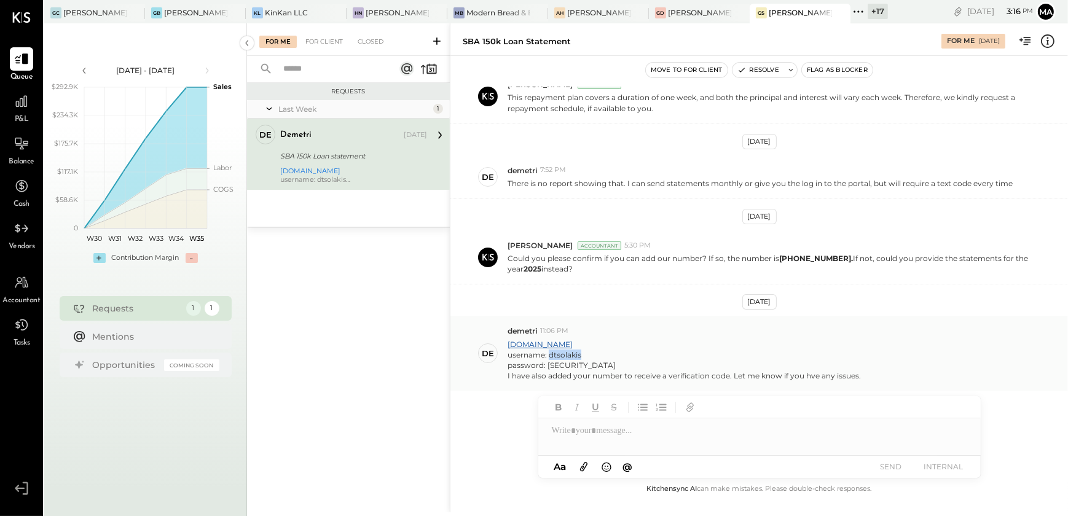
drag, startPoint x: 547, startPoint y: 352, endPoint x: 596, endPoint y: 356, distance: 48.7
click at [596, 356] on div "username: dtsolakis" at bounding box center [683, 355] width 353 height 10
copy div "dtsolakis"
drag, startPoint x: 546, startPoint y: 362, endPoint x: 645, endPoint y: 362, distance: 98.9
click at [645, 362] on div "password: [SECURITY_DATA]" at bounding box center [683, 365] width 353 height 10
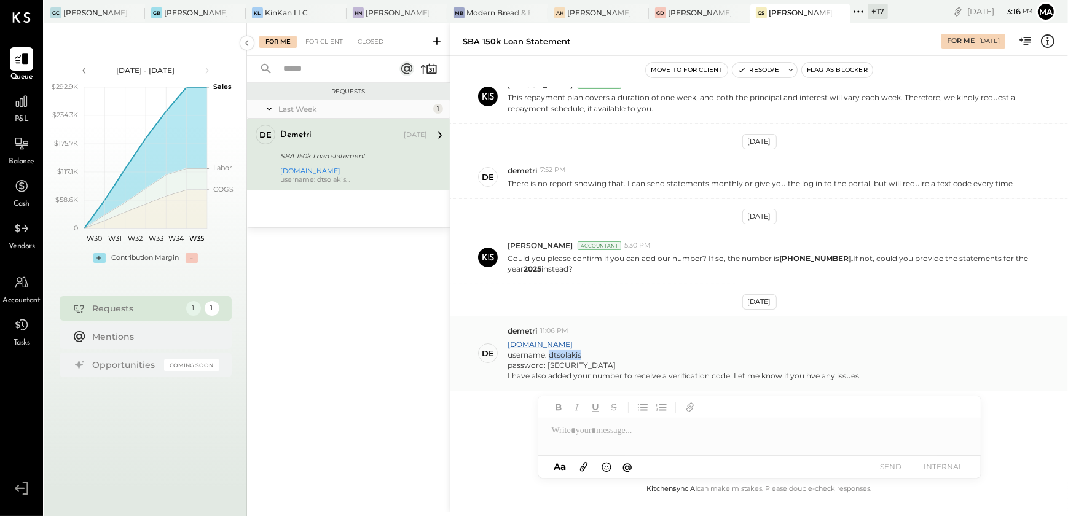
copy div "Erpeto617Erpeto@617"
click at [621, 440] on div at bounding box center [759, 430] width 442 height 25
drag, startPoint x: 577, startPoint y: 344, endPoint x: 501, endPoint y: 344, distance: 75.6
click at [501, 344] on div "de demetri 11:06 PM [DOMAIN_NAME] username: dtsolakis password: [SECURITY_DATA]…" at bounding box center [758, 353] width 617 height 75
drag, startPoint x: 473, startPoint y: 432, endPoint x: 578, endPoint y: 344, distance: 136.9
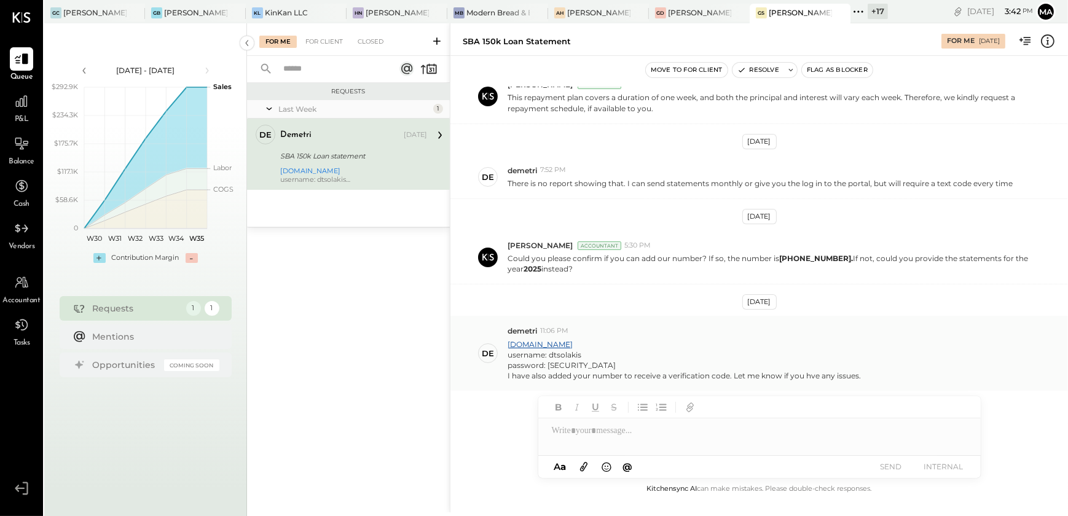
click at [578, 344] on div "[DATE] [PERSON_NAME] Accountant 4:45 PM SBA 150k Loan statement de demetri 9:21…" at bounding box center [758, 284] width 617 height 395
click at [578, 344] on p "[DOMAIN_NAME] username: dtsolakis password: [SECURITY_DATA] I have also added y…" at bounding box center [683, 360] width 353 height 42
drag, startPoint x: 571, startPoint y: 340, endPoint x: 507, endPoint y: 344, distance: 64.0
click at [507, 344] on p "[DOMAIN_NAME] username: dtsolakis password: [SECURITY_DATA] I have also added y…" at bounding box center [683, 360] width 353 height 42
copy link "[DOMAIN_NAME]"
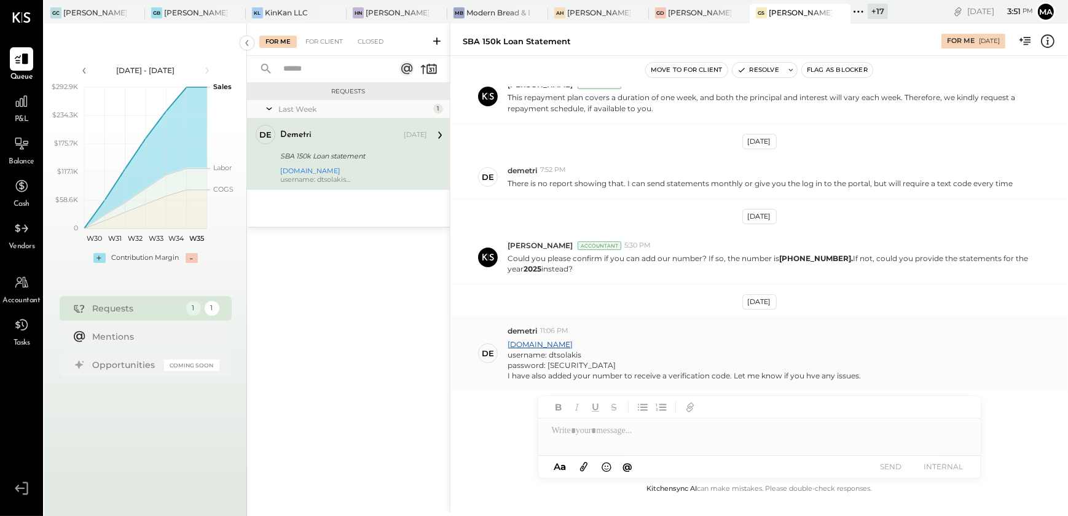
click at [589, 342] on p "[DOMAIN_NAME] username: dtsolakis password: [SECURITY_DATA] I have also added y…" at bounding box center [683, 360] width 353 height 42
drag, startPoint x: 576, startPoint y: 341, endPoint x: 504, endPoint y: 343, distance: 72.5
click at [504, 343] on div "de demetri 11:06 PM [DOMAIN_NAME] username: dtsolakis password: [SECURITY_DATA]…" at bounding box center [758, 353] width 617 height 75
copy link "[DOMAIN_NAME]"
click at [598, 434] on div at bounding box center [759, 430] width 442 height 25
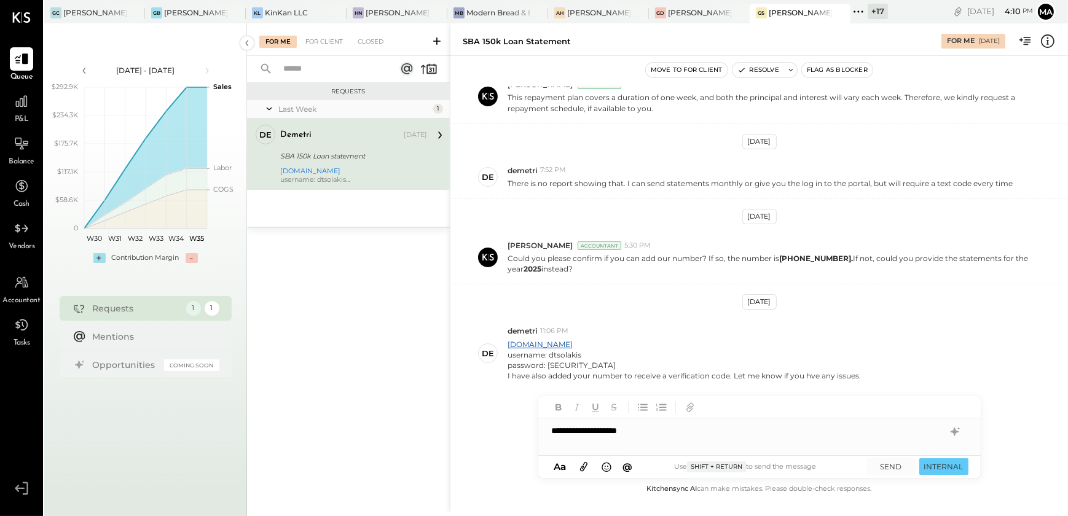
click at [1045, 41] on icon at bounding box center [1047, 41] width 16 height 16
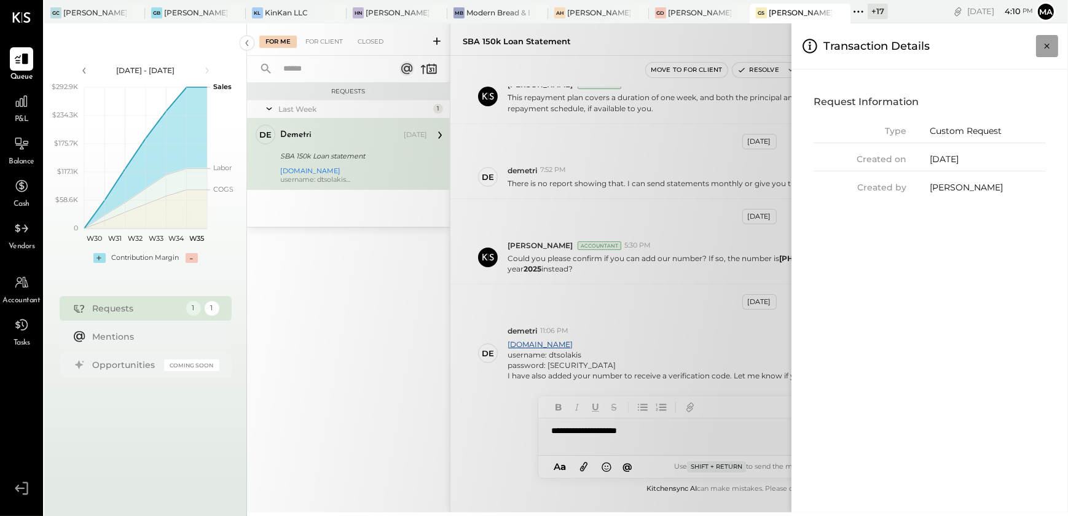
click at [1045, 47] on icon "Close panel" at bounding box center [1047, 46] width 12 height 12
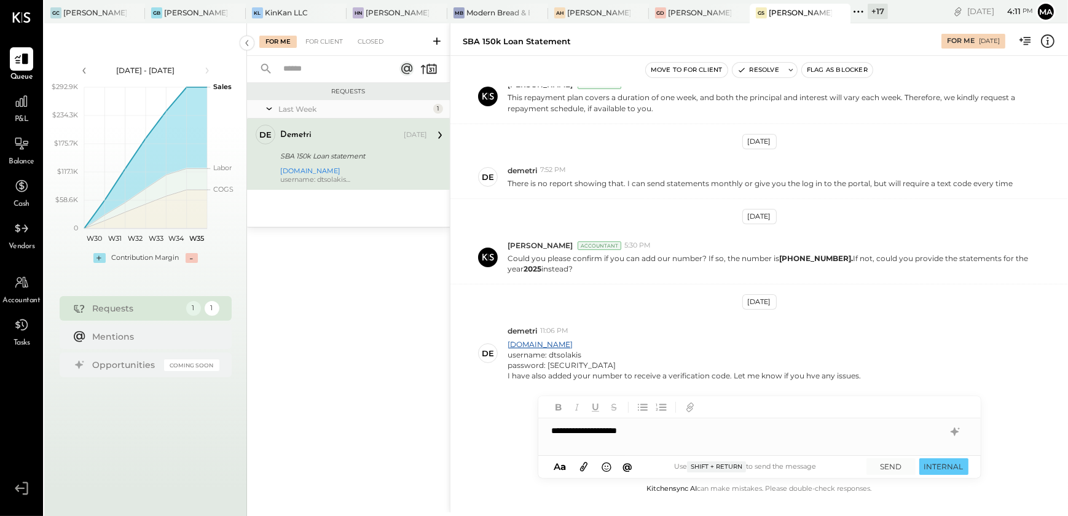
click at [189, 504] on div "[DATE] - [DATE] polygon, polyline { transition: fill-opacity 0.1s, stroke-opaci…" at bounding box center [145, 281] width 203 height 516
drag, startPoint x: 189, startPoint y: 504, endPoint x: 546, endPoint y: 312, distance: 405.7
click at [546, 312] on div "[DATE] - [DATE] polygon, polyline { transition: fill-opacity 0.1s, stroke-opaci…" at bounding box center [556, 281] width 1024 height 516
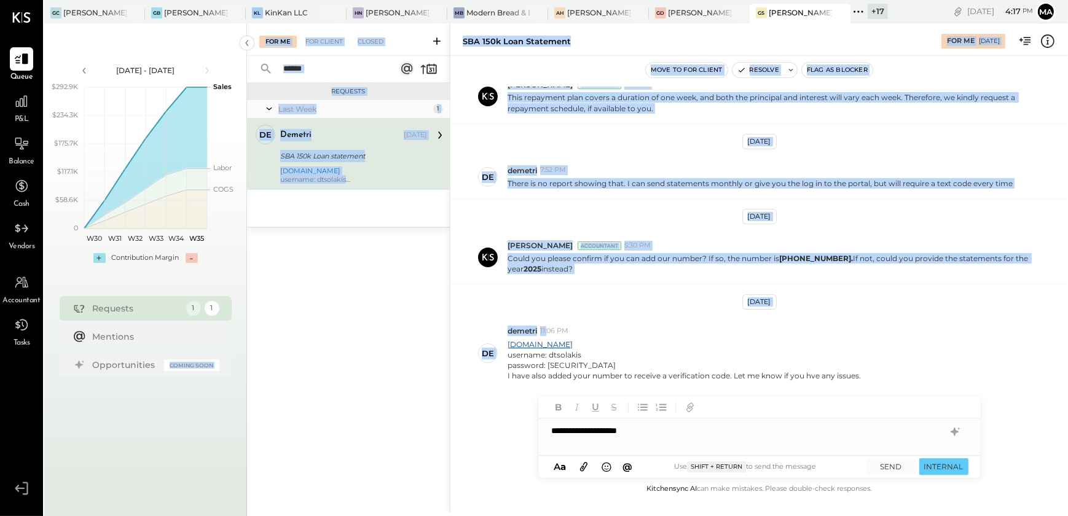
click at [359, 327] on div "Requests Last Week 1 de demetri Owner demetri [DATE] SBA 150k Loan statement [D…" at bounding box center [348, 284] width 203 height 402
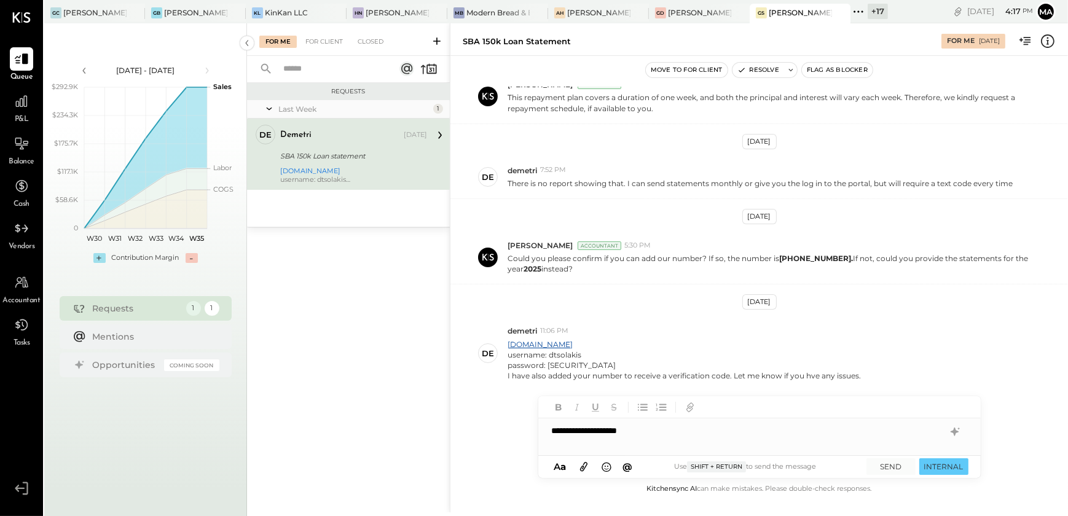
click at [351, 315] on div "Requests Last Week 1 de demetri Owner demetri [DATE] SBA 150k Loan statement [D…" at bounding box center [348, 284] width 203 height 402
click at [18, 107] on icon at bounding box center [21, 101] width 12 height 12
